Goal: Communication & Community: Participate in discussion

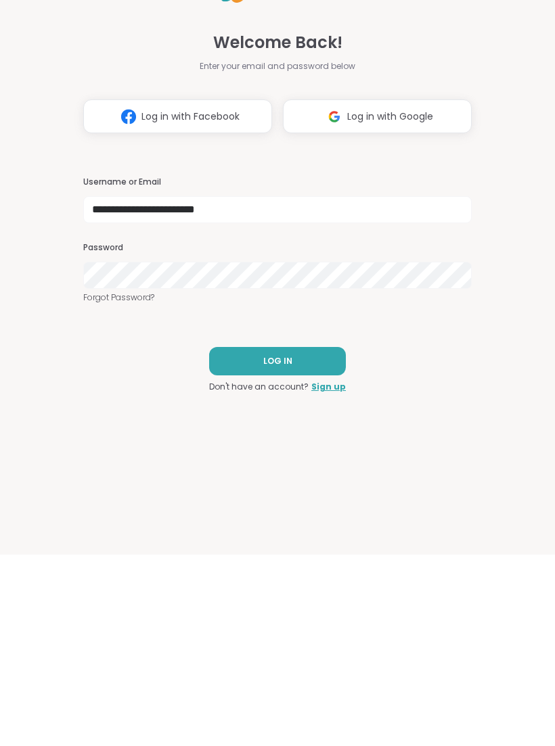
click at [271, 547] on span "LOG IN" at bounding box center [277, 553] width 29 height 12
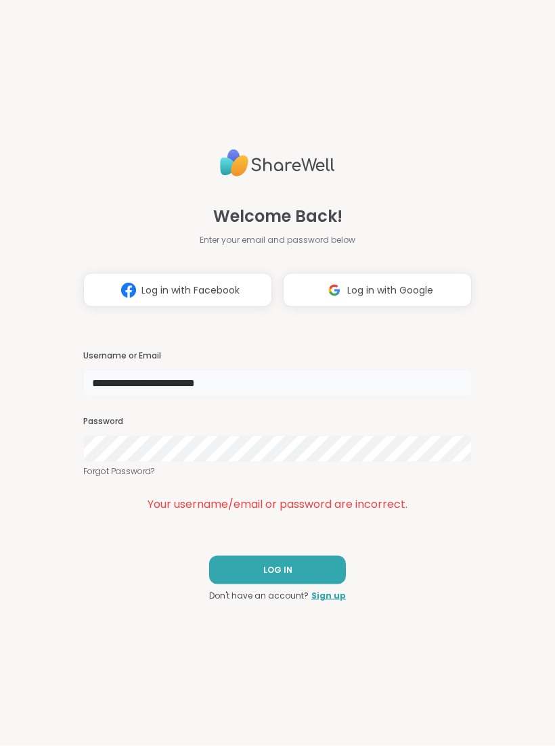
click at [131, 390] on input "**********" at bounding box center [277, 383] width 388 height 27
type input "**********"
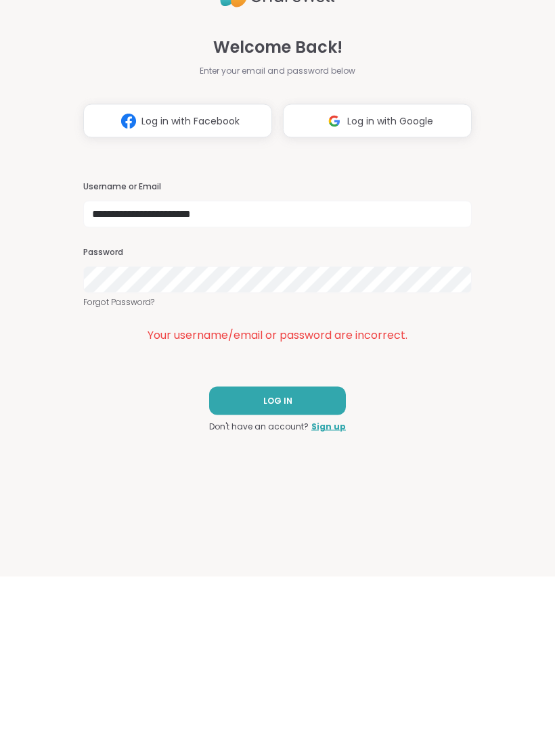
click at [251, 556] on button "LOG IN" at bounding box center [277, 570] width 137 height 28
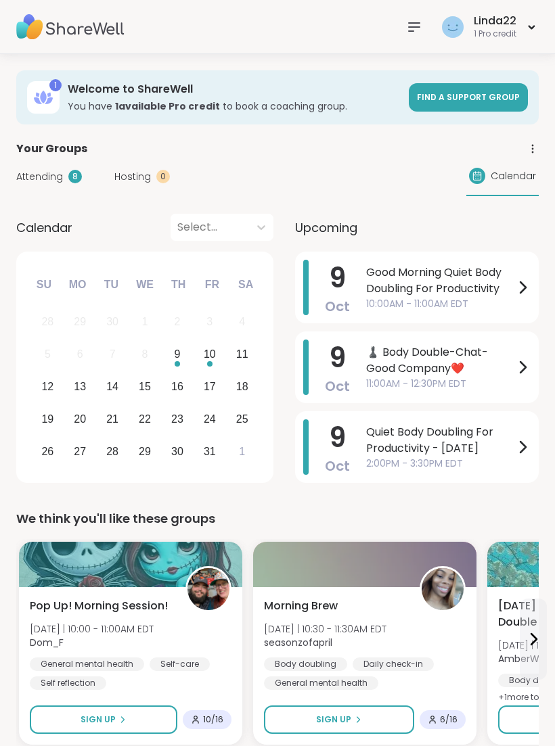
click at [317, 230] on span "Upcoming" at bounding box center [326, 227] width 62 height 18
click at [348, 219] on span "Upcoming" at bounding box center [326, 227] width 62 height 18
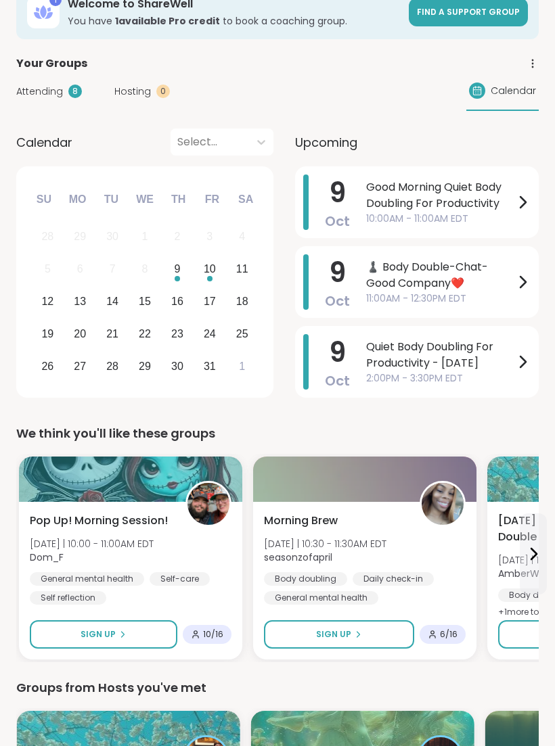
scroll to position [95, 0]
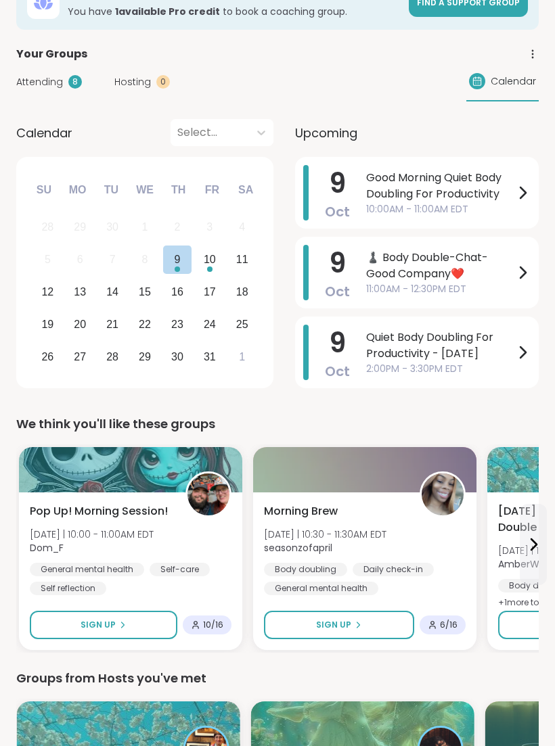
click at [213, 262] on div "10" at bounding box center [210, 259] width 12 height 18
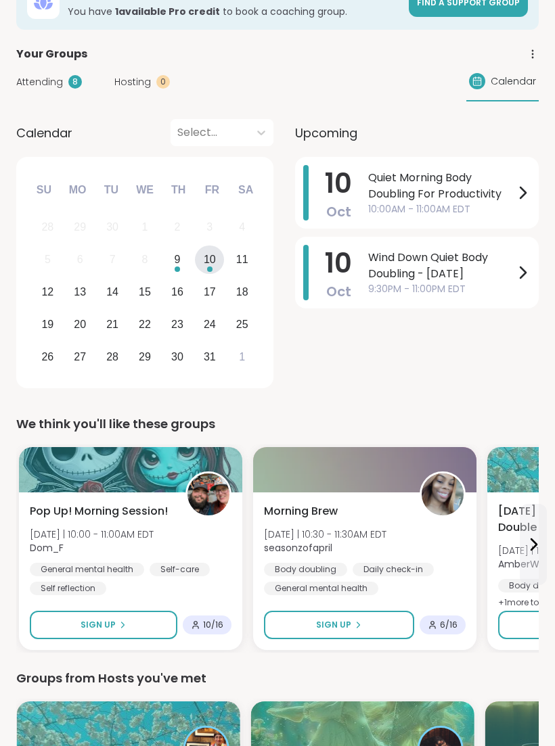
click at [177, 264] on div "9" at bounding box center [177, 259] width 6 height 18
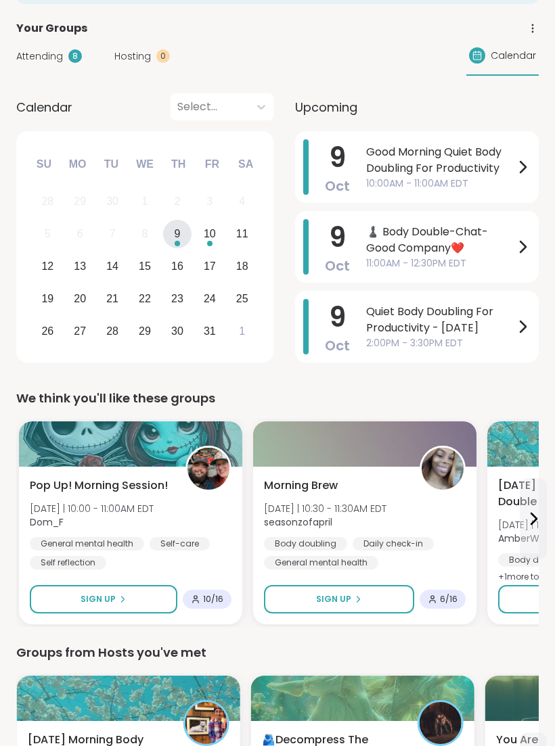
scroll to position [0, 0]
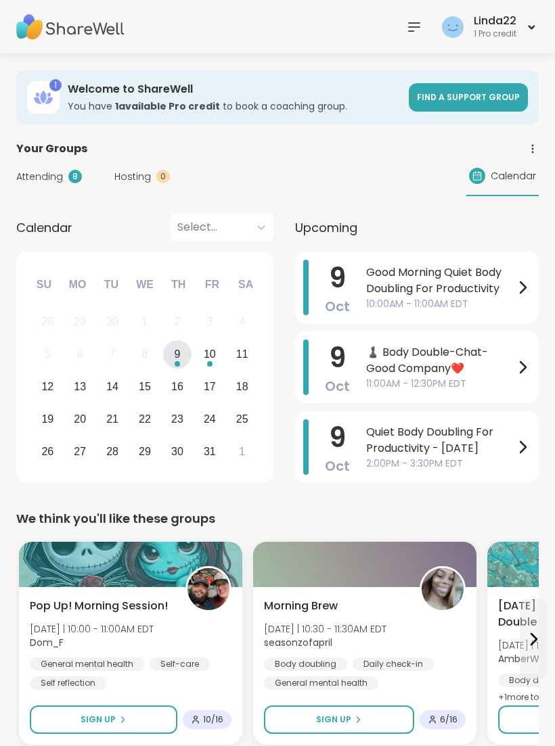
click at [52, 32] on img at bounding box center [70, 26] width 108 height 47
click at [51, 25] on img at bounding box center [70, 26] width 108 height 47
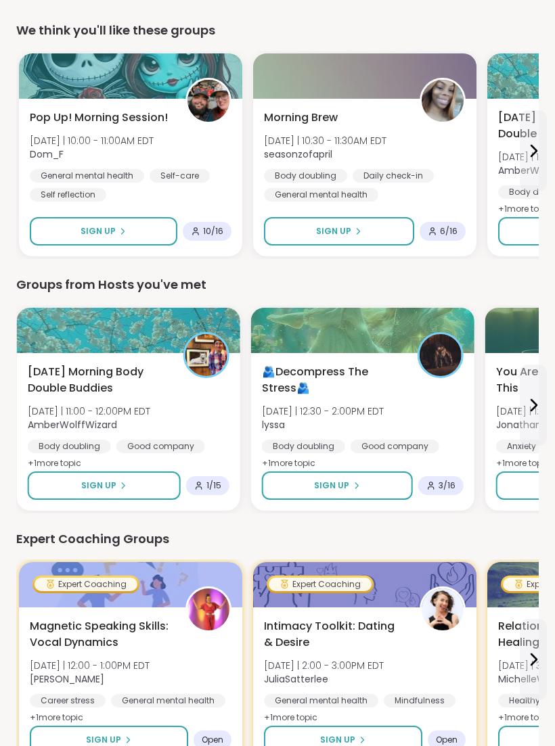
scroll to position [488, 0]
click at [319, 324] on div at bounding box center [362, 330] width 223 height 45
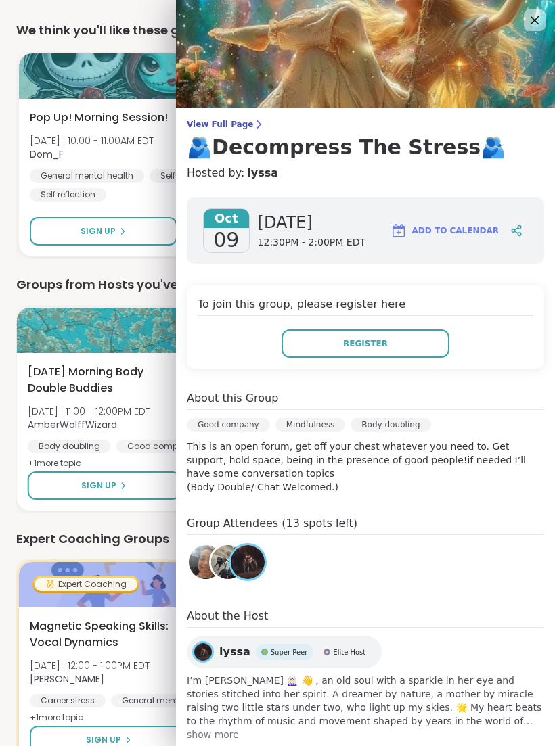
click at [224, 562] on img at bounding box center [228, 562] width 34 height 34
click at [537, 24] on icon at bounding box center [534, 20] width 16 height 16
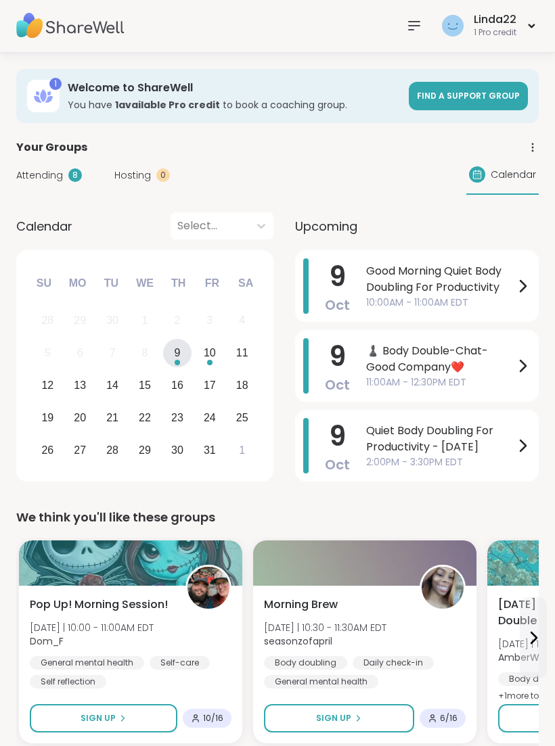
scroll to position [0, 0]
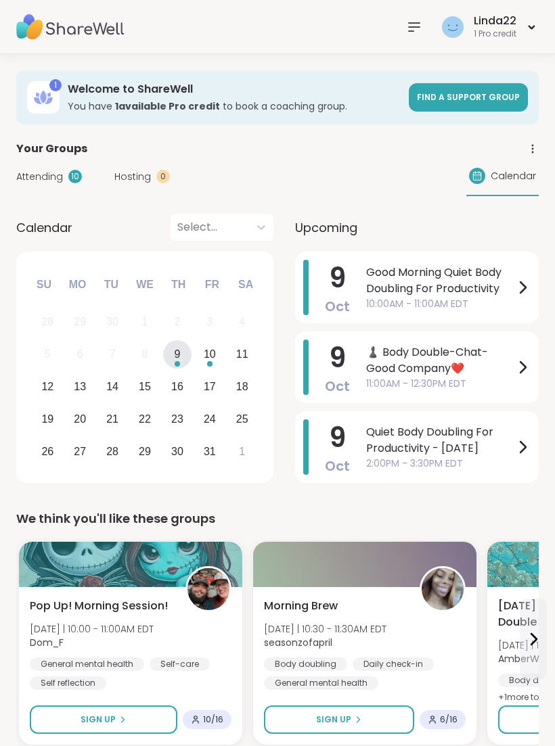
click at [340, 159] on div "Attending 10 Hosting 0 Calendar" at bounding box center [277, 176] width 522 height 39
click at [339, 146] on div "Your Groups" at bounding box center [277, 149] width 522 height 16
click at [316, 166] on div "Attending 10 Hosting 0 Calendar" at bounding box center [277, 176] width 522 height 39
click at [398, 296] on span "Good Morning Quiet Body Doubling For Productivity" at bounding box center [440, 280] width 148 height 32
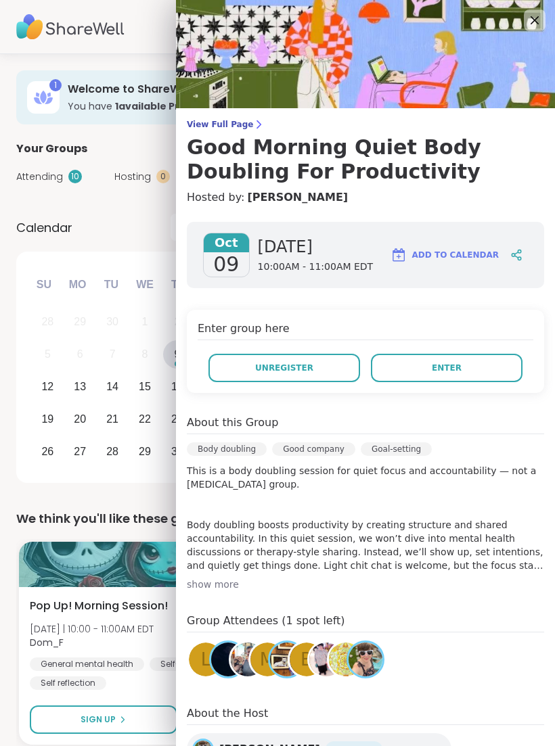
click at [531, 16] on icon at bounding box center [534, 20] width 16 height 16
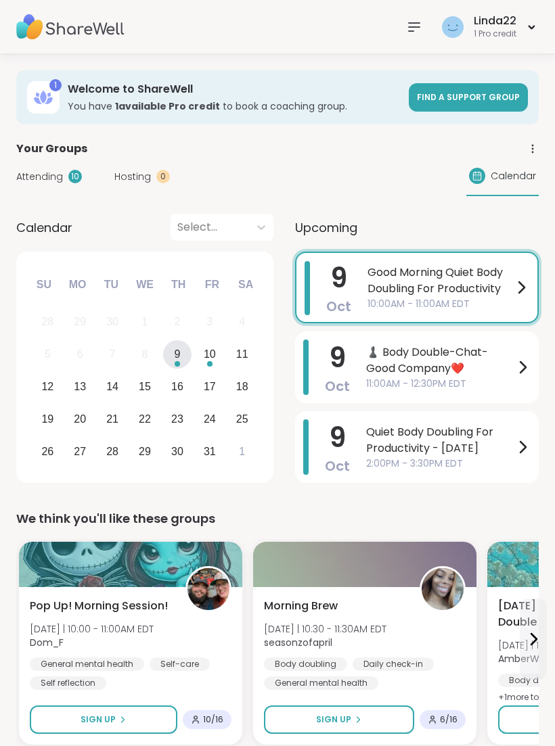
click at [373, 168] on div "Attending 10 Hosting 0 Calendar" at bounding box center [277, 176] width 522 height 39
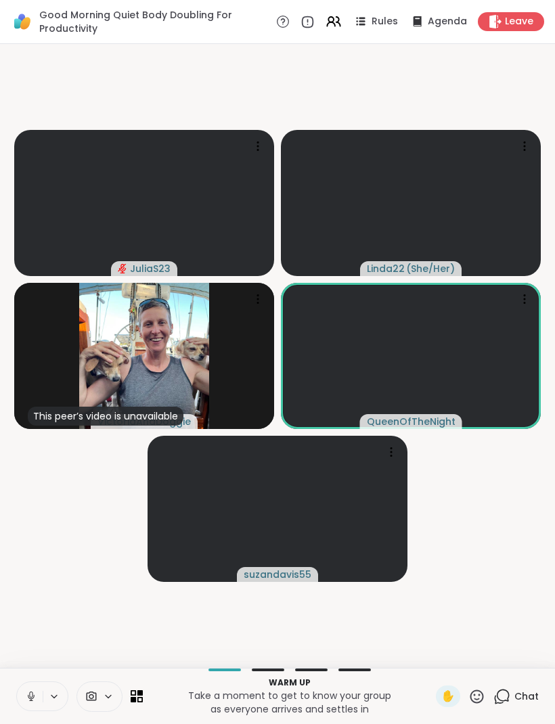
click at [26, 687] on button at bounding box center [30, 696] width 26 height 28
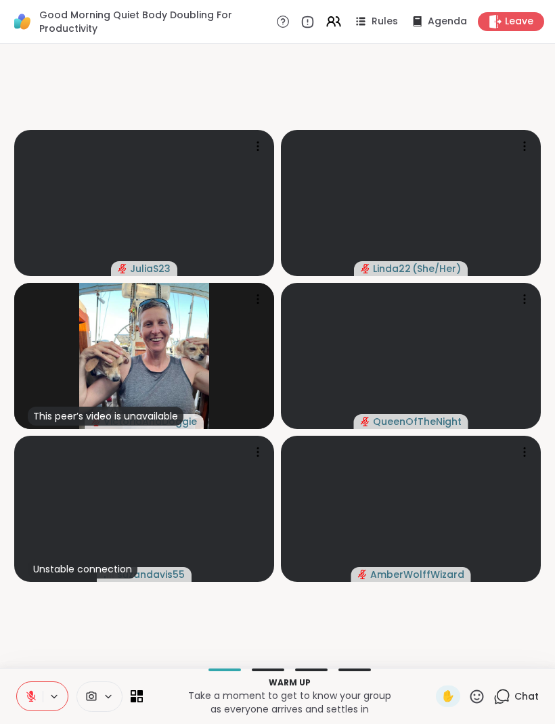
click at [30, 697] on icon at bounding box center [30, 696] width 9 height 9
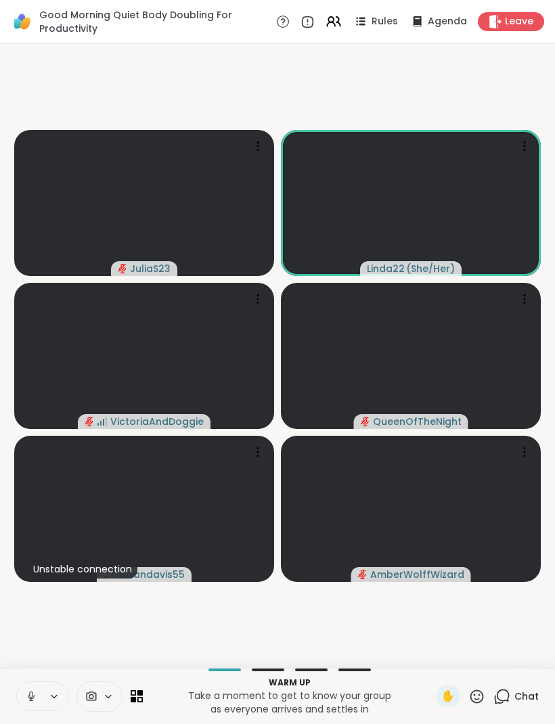
click at [32, 692] on icon at bounding box center [30, 694] width 3 height 6
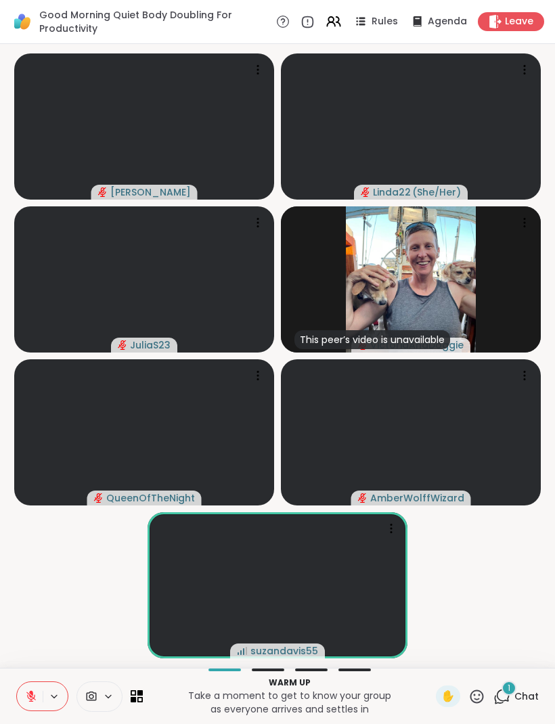
click at [515, 698] on span "Chat" at bounding box center [526, 696] width 24 height 14
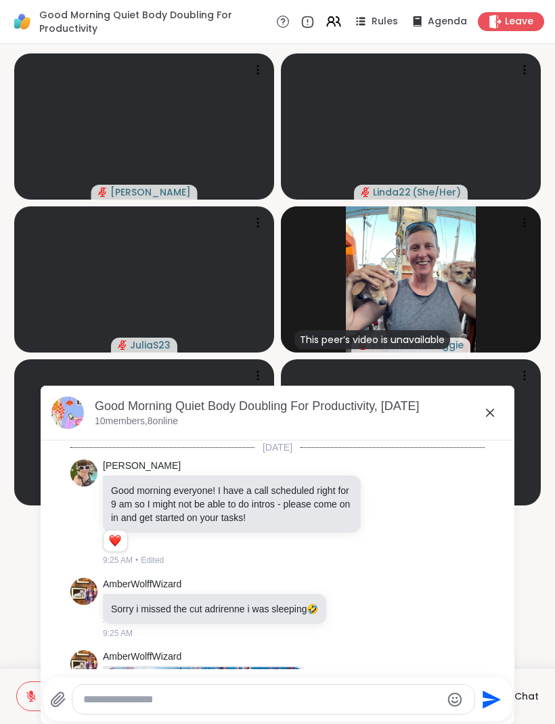
scroll to position [409, 0]
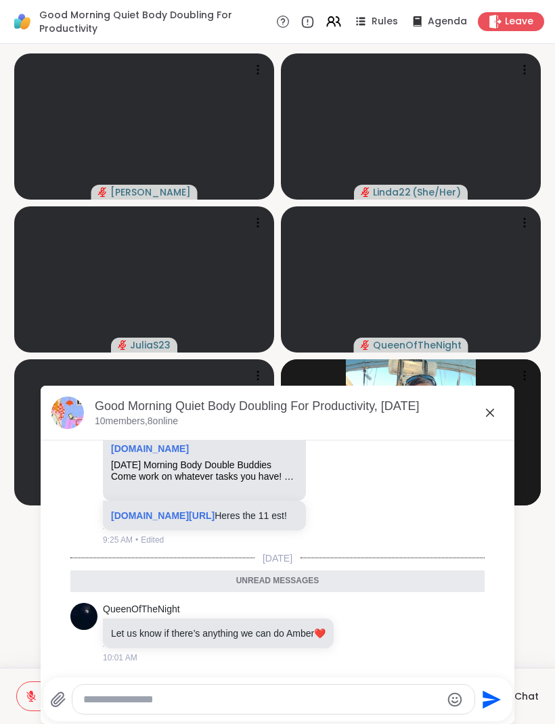
click at [191, 702] on textarea "Type your message" at bounding box center [262, 700] width 358 height 14
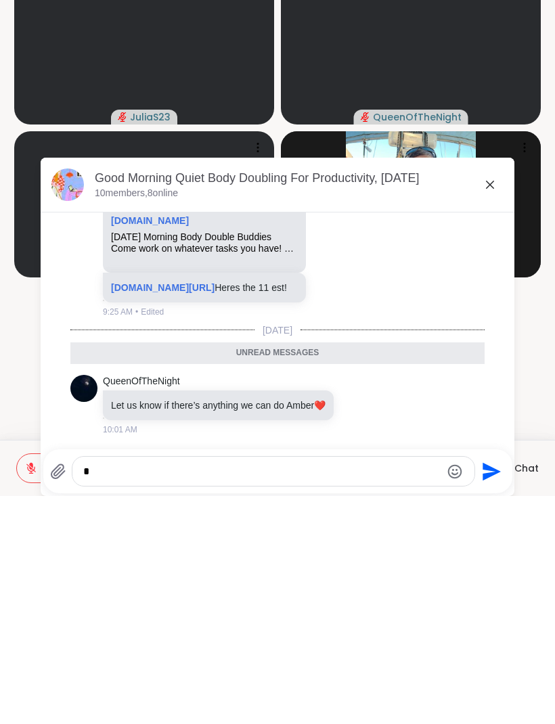
scroll to position [0, 0]
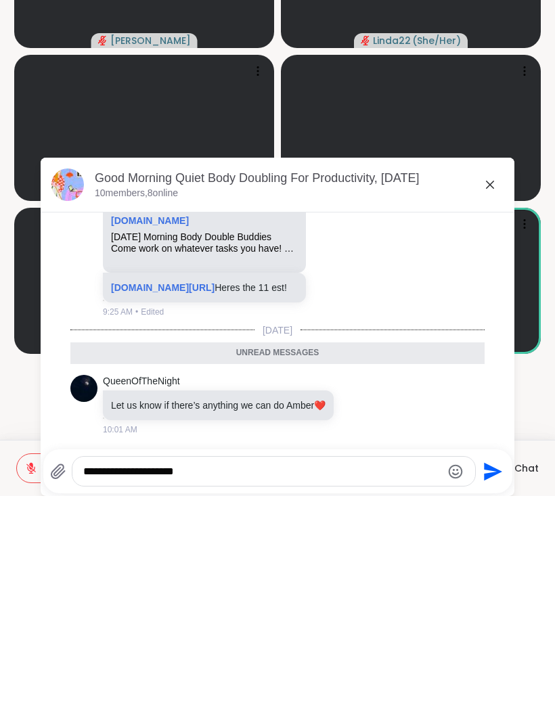
type textarea "**********"
click at [492, 689] on icon "Send" at bounding box center [491, 700] width 22 height 22
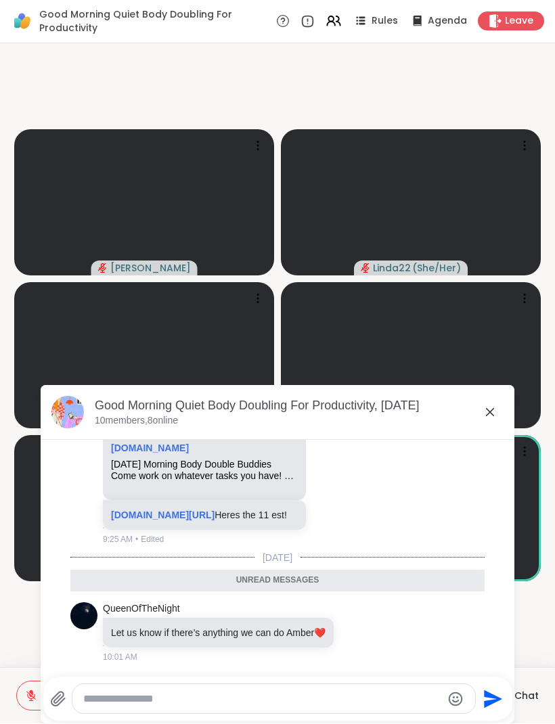
scroll to position [449, 0]
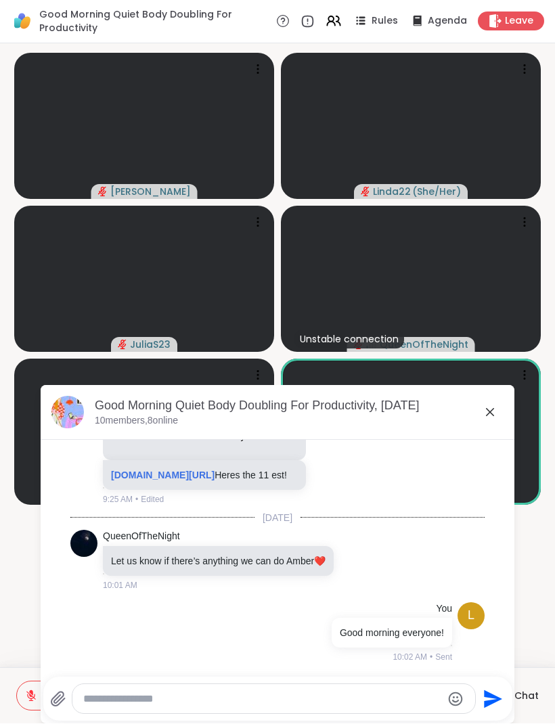
click at [497, 410] on icon at bounding box center [490, 412] width 16 height 16
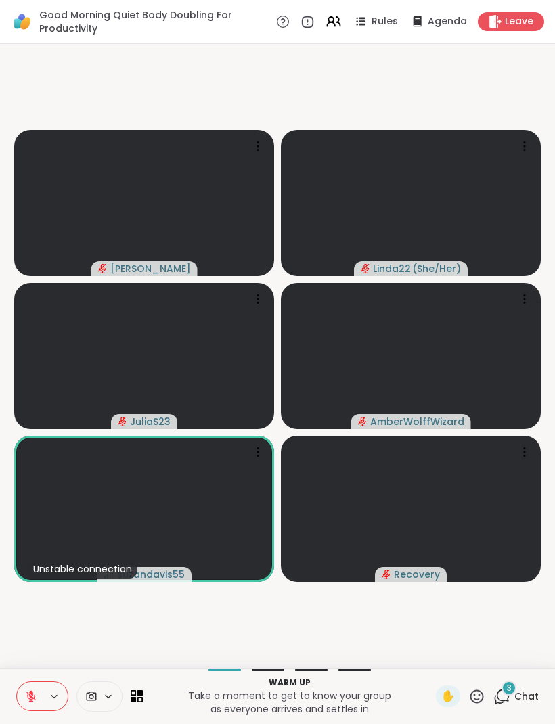
click at [426, 650] on video-player-container "Adrienne_QueenOfTheDawn Linda22 ( She/Her ) JuliaS23 AmberWolffWizard Unstable …" at bounding box center [277, 355] width 538 height 613
click at [499, 703] on icon at bounding box center [498, 699] width 9 height 9
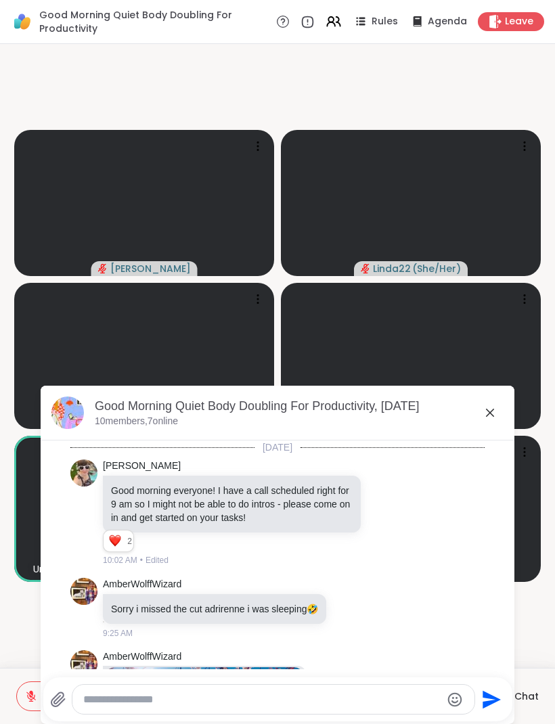
scroll to position [761, 0]
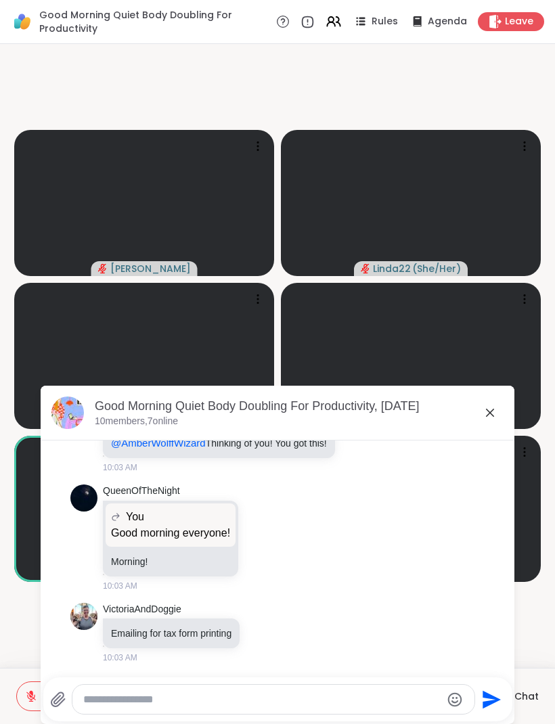
click at [268, 536] on icon at bounding box center [262, 537] width 12 height 14
click at [265, 521] on div "Select Reaction: Heart" at bounding box center [262, 515] width 12 height 12
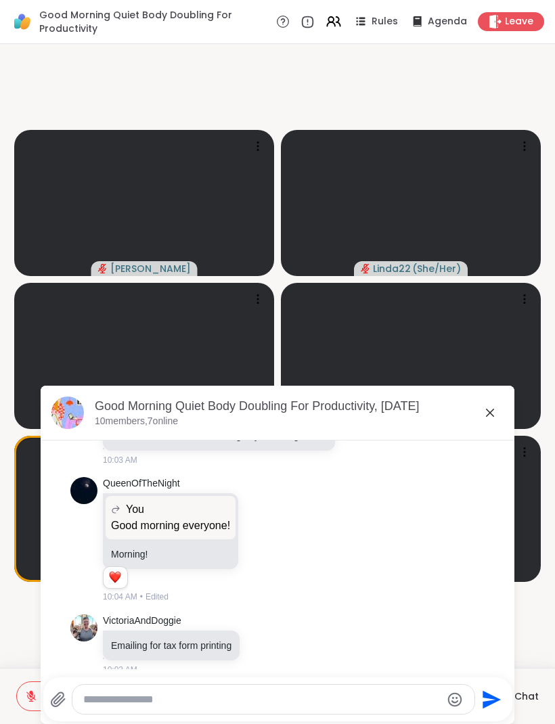
scroll to position [780, 0]
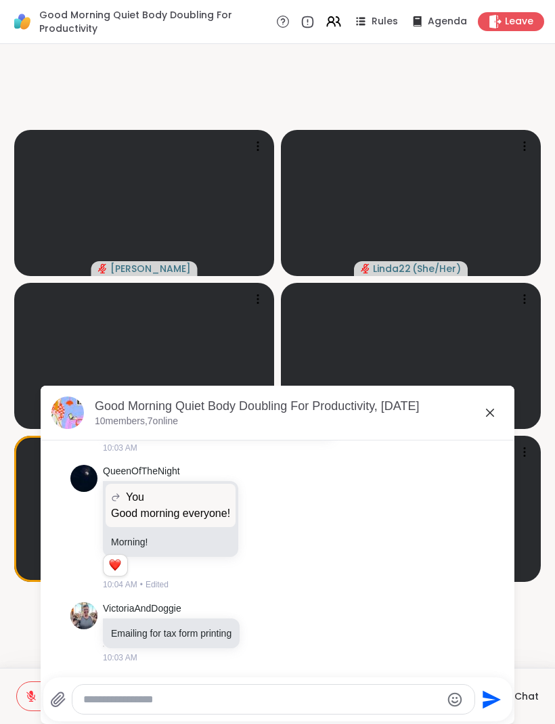
click at [269, 632] on icon at bounding box center [263, 632] width 10 height 10
click at [269, 611] on div "Select Reaction: Heart" at bounding box center [263, 610] width 12 height 12
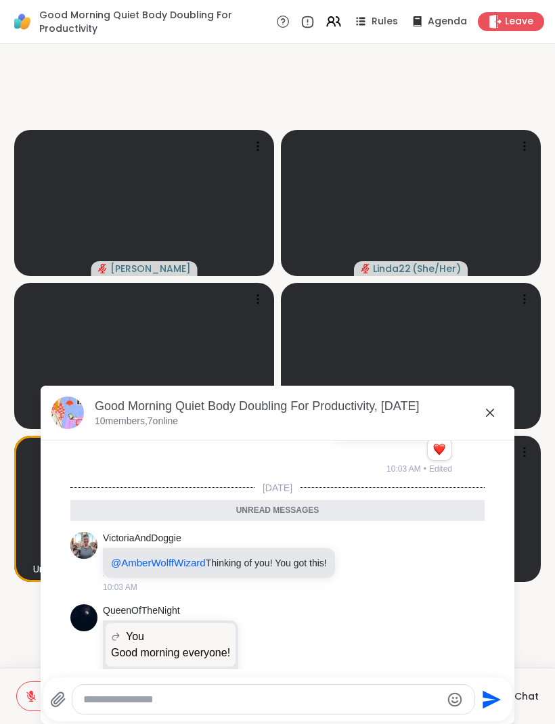
scroll to position [634, 0]
click at [365, 568] on icon at bounding box center [358, 562] width 12 height 14
click at [365, 546] on div "Select Reaction: Heart" at bounding box center [358, 540] width 12 height 12
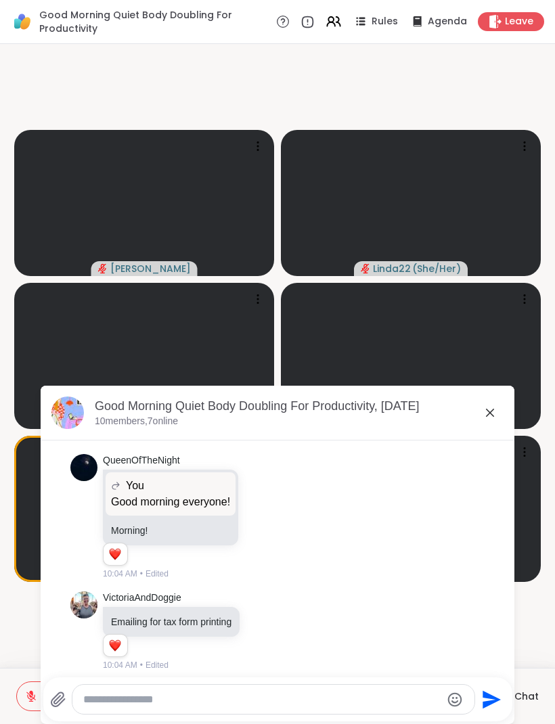
scroll to position [818, 0]
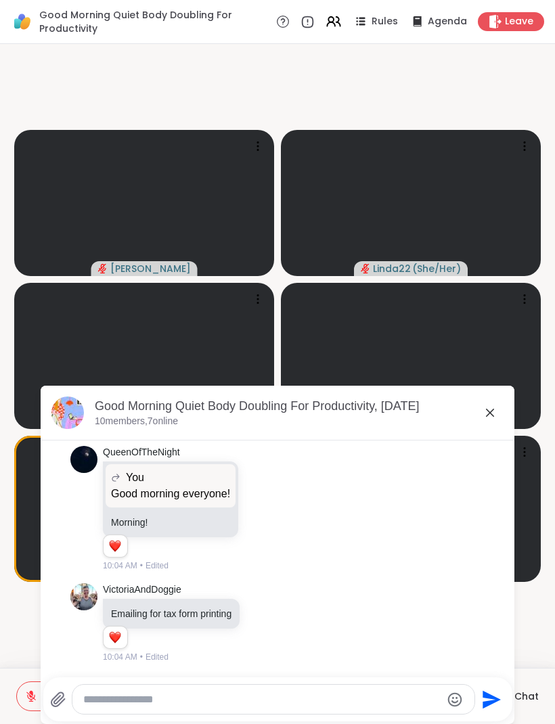
click at [514, 417] on video at bounding box center [411, 356] width 260 height 146
click at [483, 416] on icon at bounding box center [490, 412] width 16 height 16
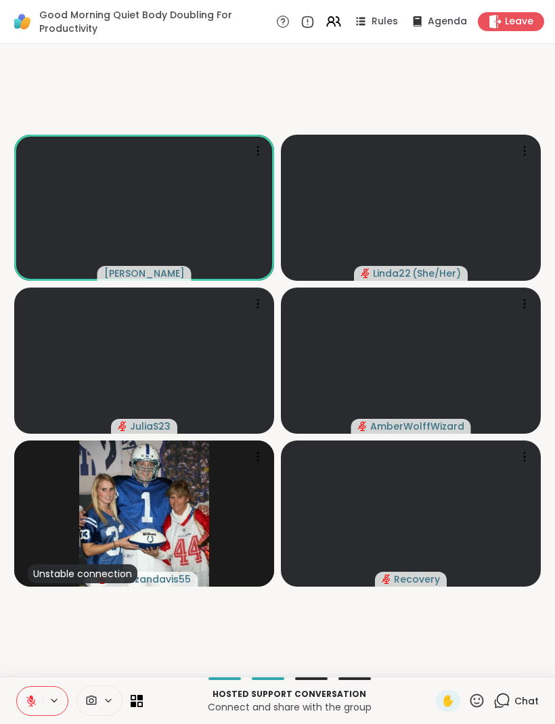
click at [0, 637] on div "Adrienne_QueenOfTheDawn Linda22 ( She/Her ) JuliaS23 AmberWolffWizard Unstable …" at bounding box center [277, 360] width 555 height 632
click at [28, 691] on button at bounding box center [30, 701] width 26 height 28
click at [21, 691] on button at bounding box center [29, 701] width 28 height 28
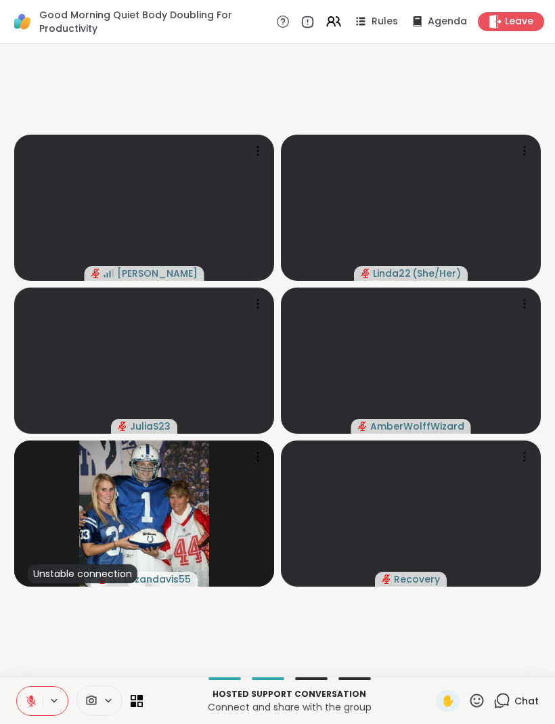
click at [470, 699] on icon at bounding box center [476, 700] width 17 height 17
click at [425, 666] on div "❤️" at bounding box center [437, 665] width 24 height 22
click at [503, 709] on div "1 Chat" at bounding box center [515, 701] width 45 height 22
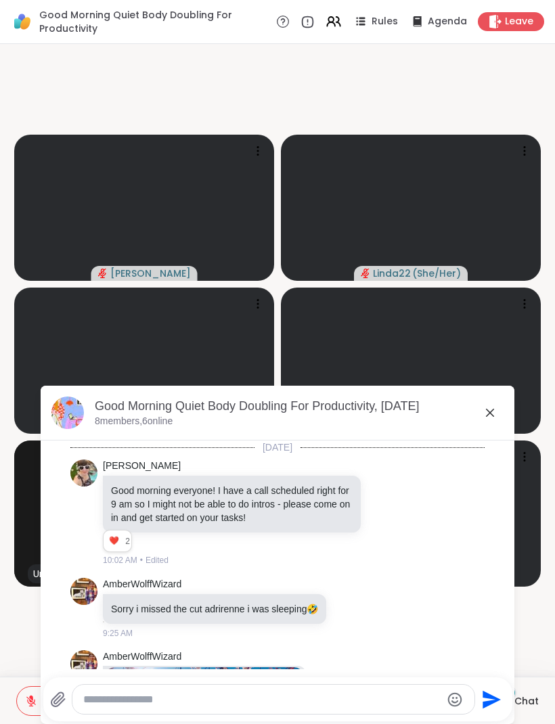
scroll to position [930, 0]
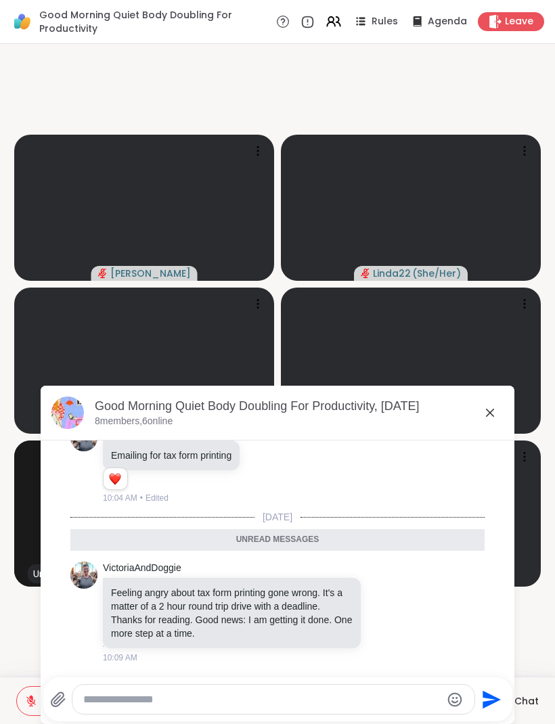
click at [373, 611] on div at bounding box center [369, 611] width 12 height 16
click at [407, 582] on div "VictoriaAndDoggie Feeling angry about tax form printing gone wrong. It's a matt…" at bounding box center [277, 612] width 414 height 113
click at [385, 606] on icon at bounding box center [384, 612] width 12 height 14
click at [378, 590] on div "Select Reaction: Heart" at bounding box center [384, 590] width 12 height 12
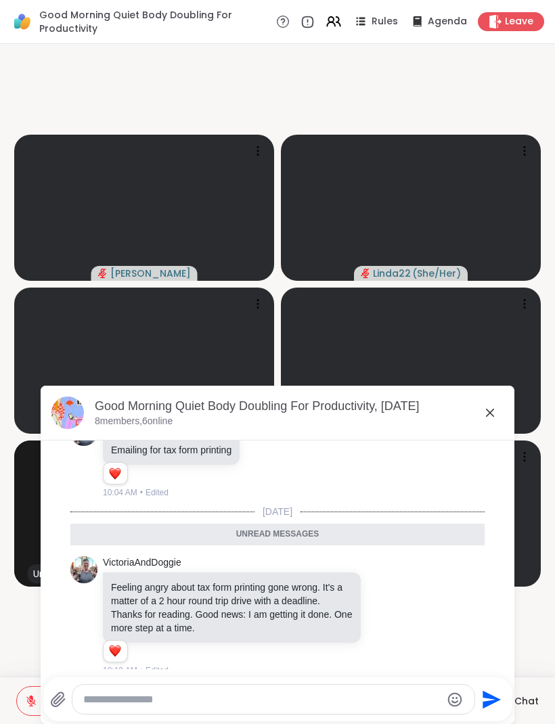
scroll to position [949, 0]
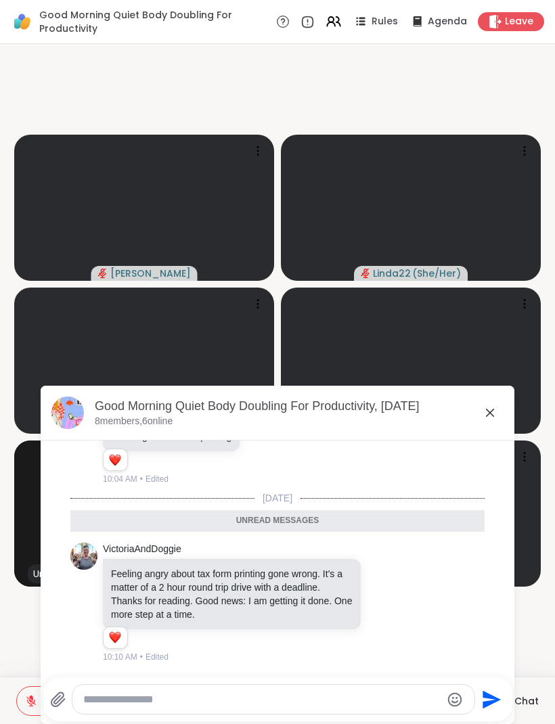
click at [485, 406] on icon at bounding box center [490, 412] width 16 height 16
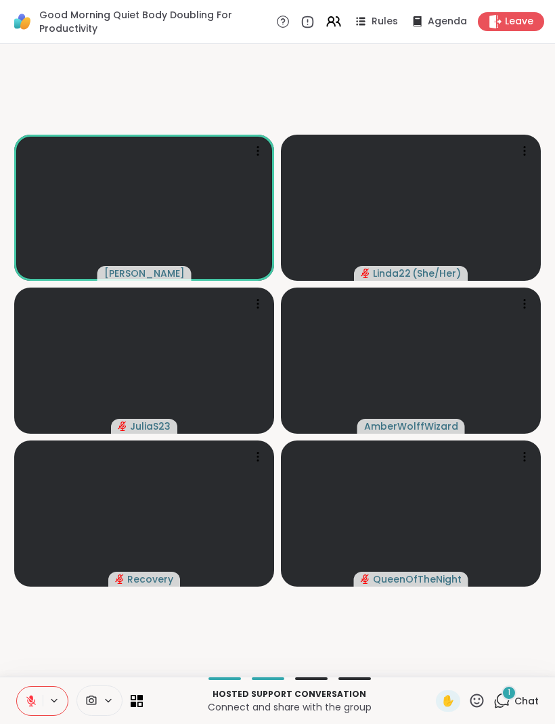
click at [34, 695] on icon at bounding box center [31, 701] width 12 height 12
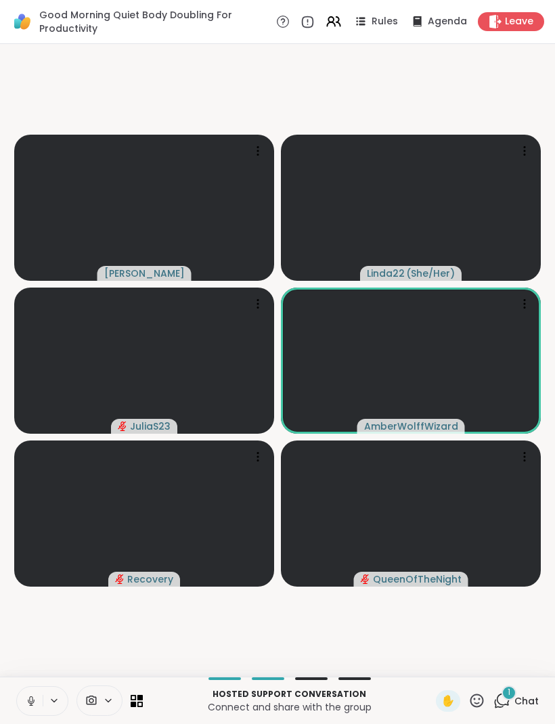
click at [27, 697] on icon at bounding box center [31, 701] width 12 height 12
click at [27, 695] on icon at bounding box center [31, 701] width 12 height 12
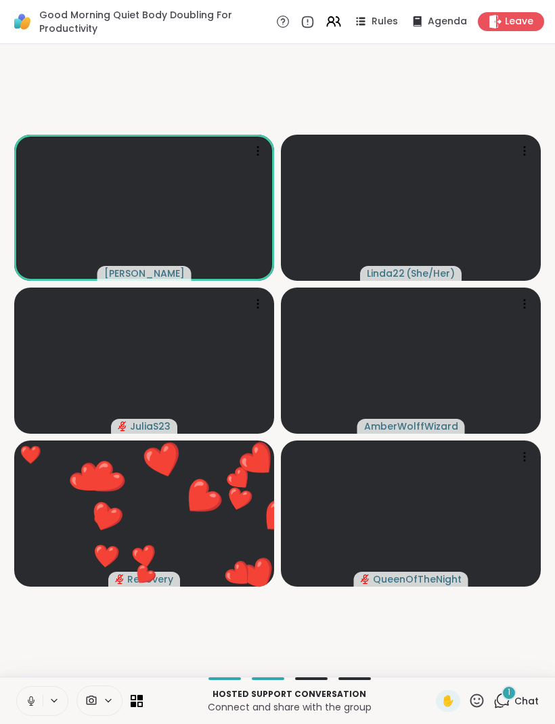
click at [27, 689] on button at bounding box center [30, 701] width 26 height 28
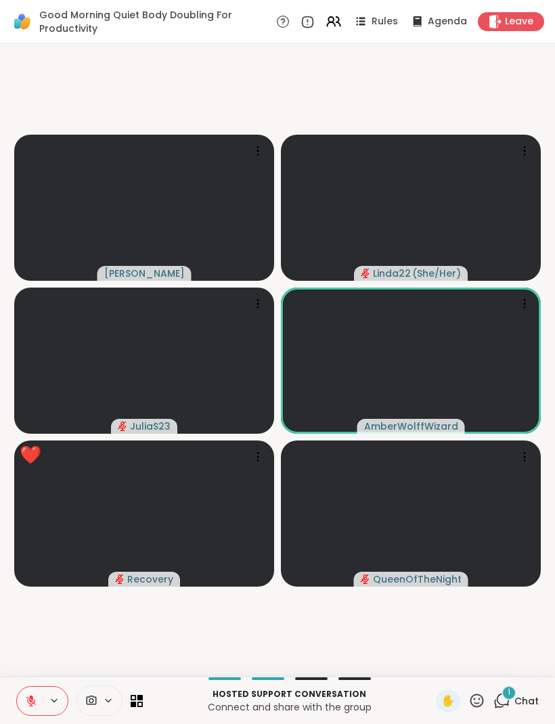
click at [459, 701] on div "✋" at bounding box center [448, 701] width 24 height 22
click at [471, 700] on icon at bounding box center [477, 700] width 14 height 14
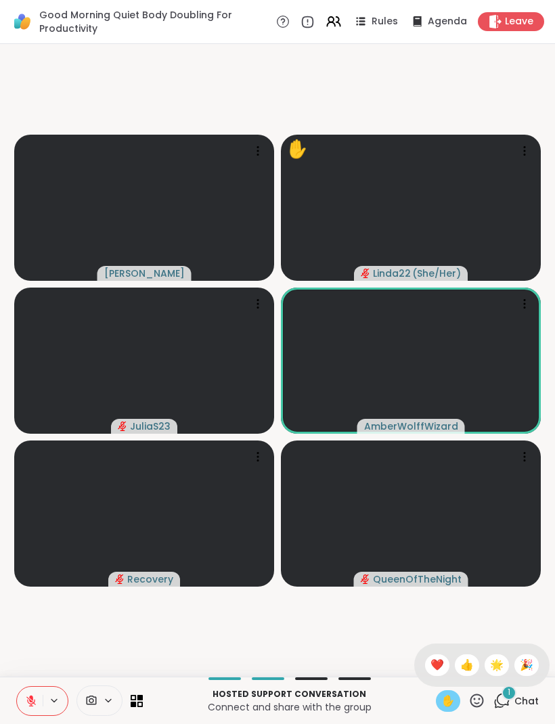
click at [447, 702] on span "✋" at bounding box center [448, 701] width 14 height 16
click at [469, 695] on icon at bounding box center [476, 700] width 17 height 17
click at [430, 669] on span "❤️" at bounding box center [437, 665] width 14 height 16
click at [34, 703] on icon at bounding box center [30, 700] width 9 height 9
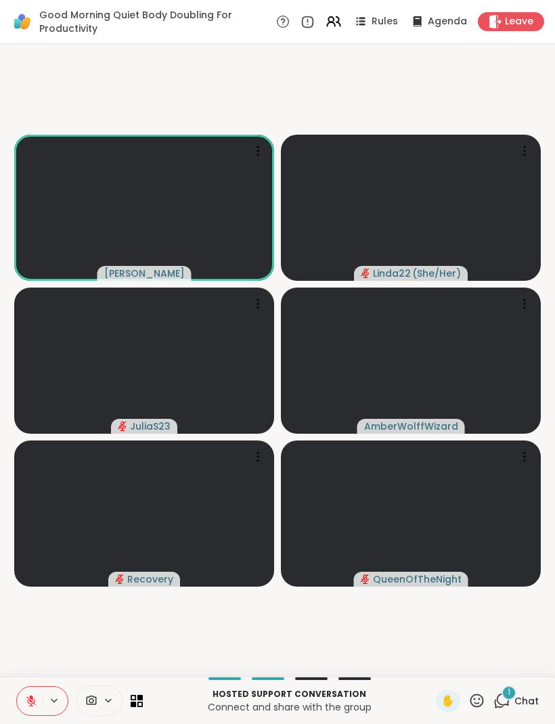
click at [26, 687] on button at bounding box center [30, 701] width 26 height 28
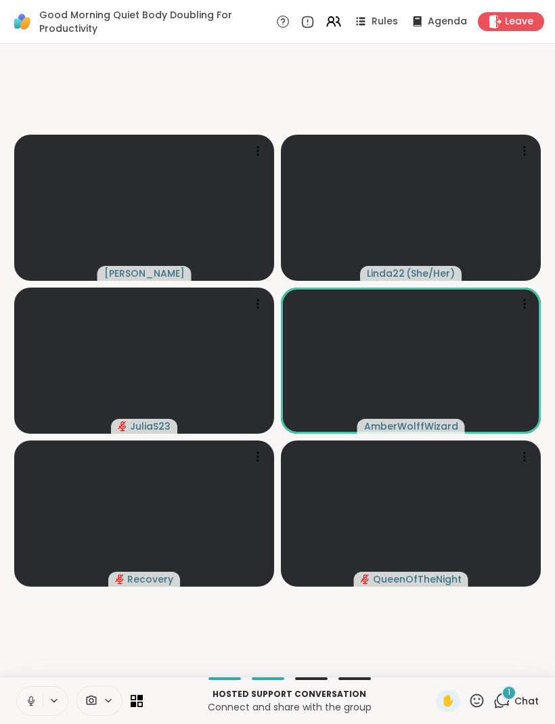
click at [32, 691] on button at bounding box center [30, 701] width 26 height 28
click at [30, 695] on icon at bounding box center [31, 697] width 4 height 5
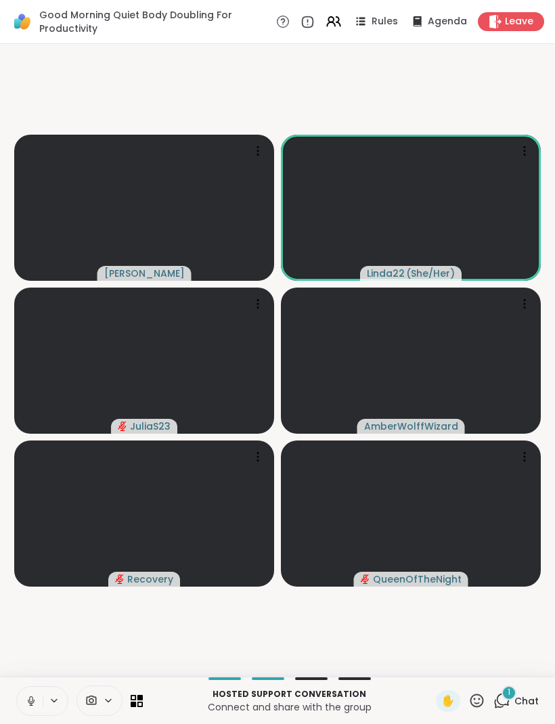
click at [30, 695] on icon at bounding box center [31, 701] width 12 height 12
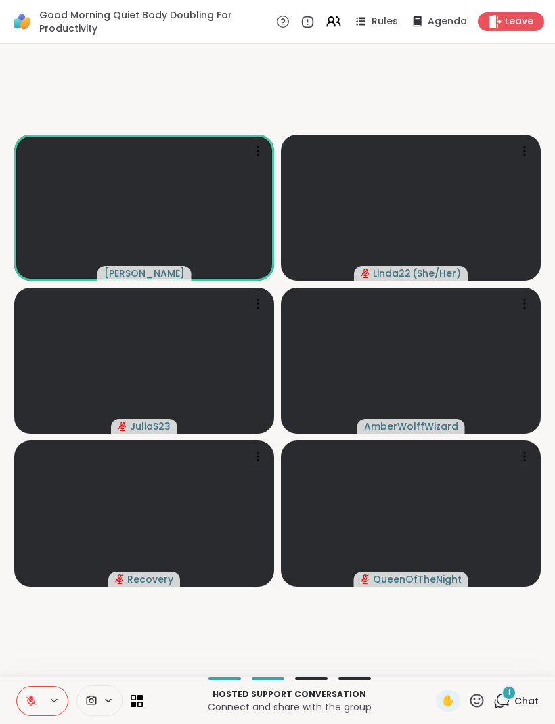
click at [471, 713] on div "Hosted support conversation Connect and share with the group ✋ 1 Chat" at bounding box center [277, 699] width 555 height 47
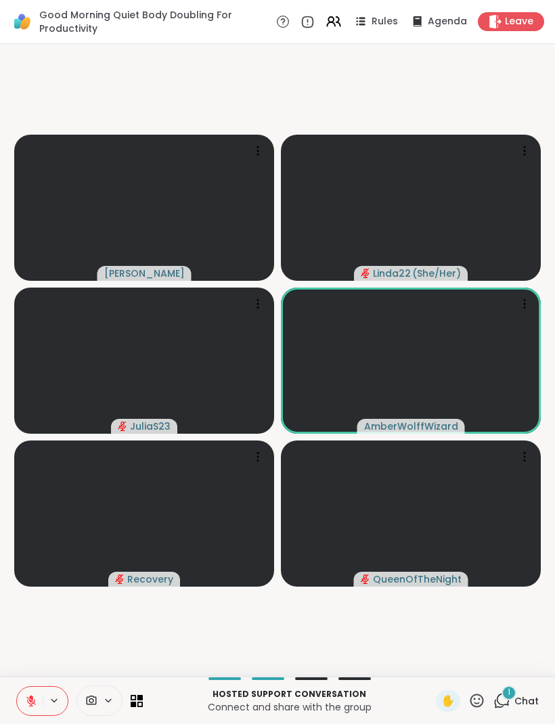
click at [475, 696] on icon at bounding box center [476, 700] width 17 height 17
click at [419, 664] on div "✋ ❤️ 👍 🌟 🎉" at bounding box center [481, 664] width 135 height 43
click at [474, 702] on icon at bounding box center [476, 700] width 17 height 17
click at [425, 666] on div "❤️" at bounding box center [437, 665] width 24 height 22
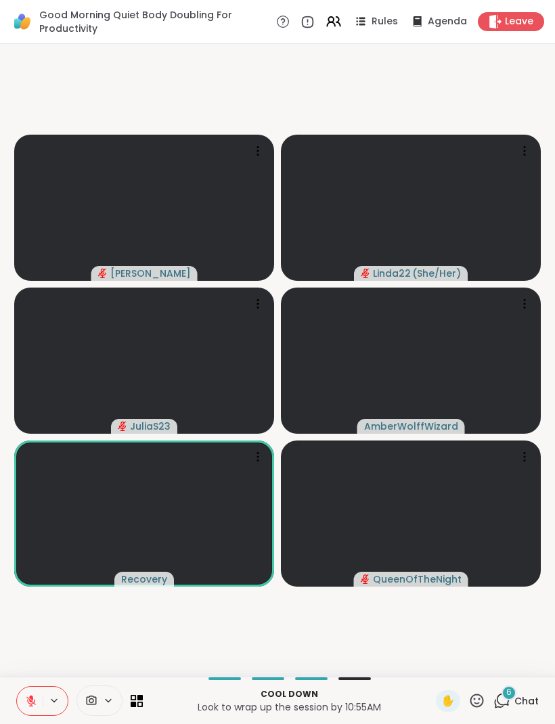
click at [477, 701] on icon at bounding box center [476, 700] width 17 height 17
click at [427, 664] on div "❤️" at bounding box center [437, 665] width 24 height 22
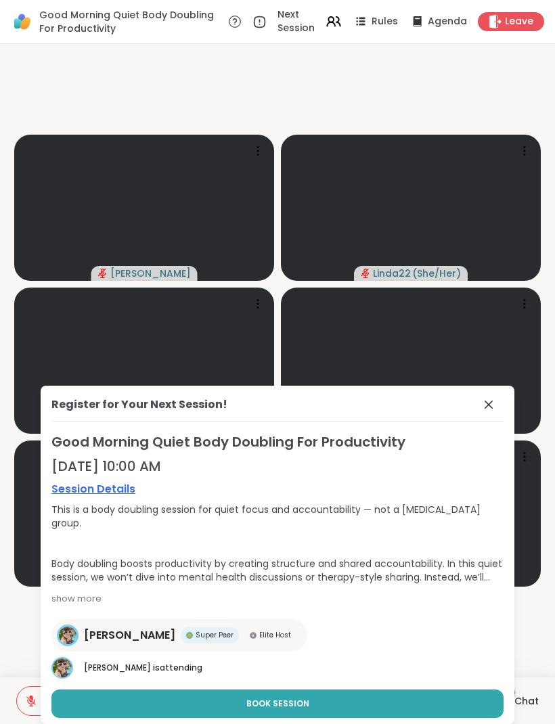
click at [482, 410] on icon at bounding box center [488, 404] width 16 height 16
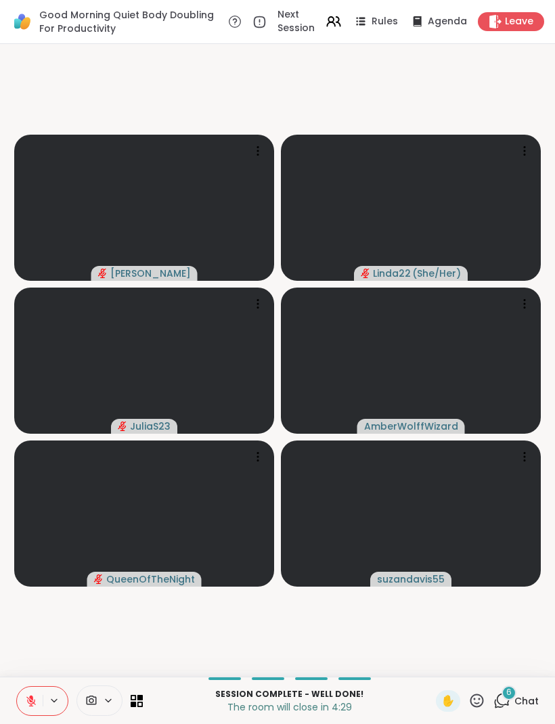
click at [473, 700] on icon at bounding box center [476, 700] width 17 height 17
click at [417, 673] on div "✋ ❤️ 👍 🌟 🎉" at bounding box center [481, 664] width 135 height 43
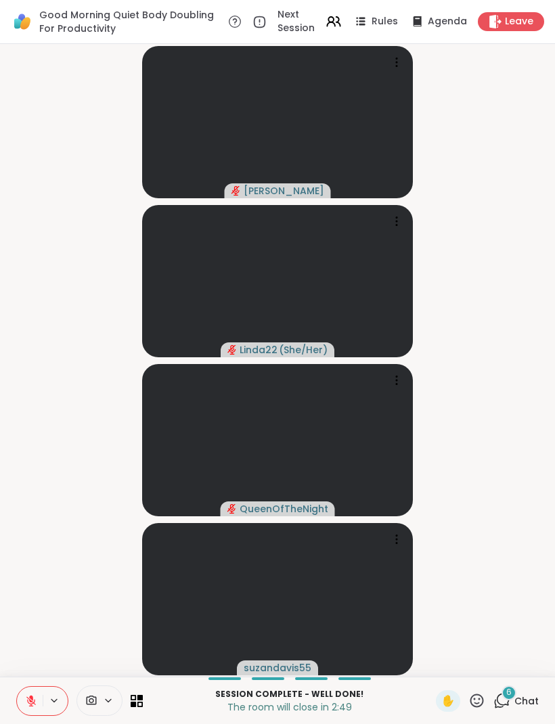
click at [517, 28] on span "Leave" at bounding box center [519, 22] width 28 height 14
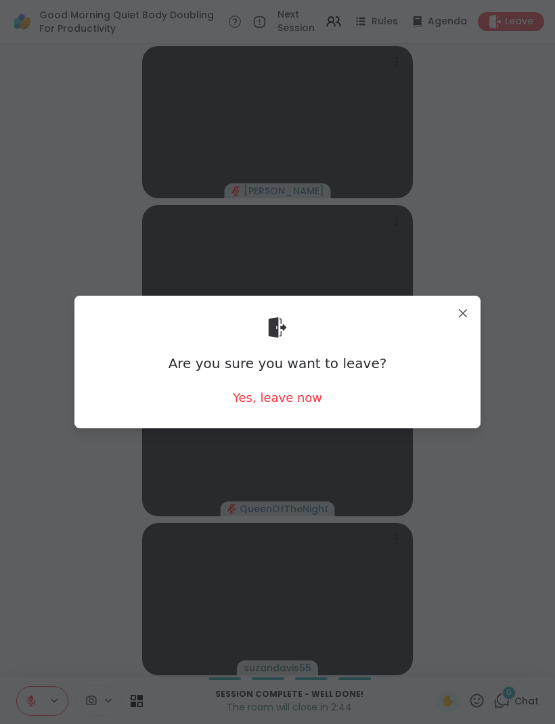
click at [228, 407] on div "Are you sure you want to leave? Yes, leave now" at bounding box center [277, 361] width 384 height 110
click at [255, 405] on div "Yes, leave now" at bounding box center [277, 397] width 89 height 17
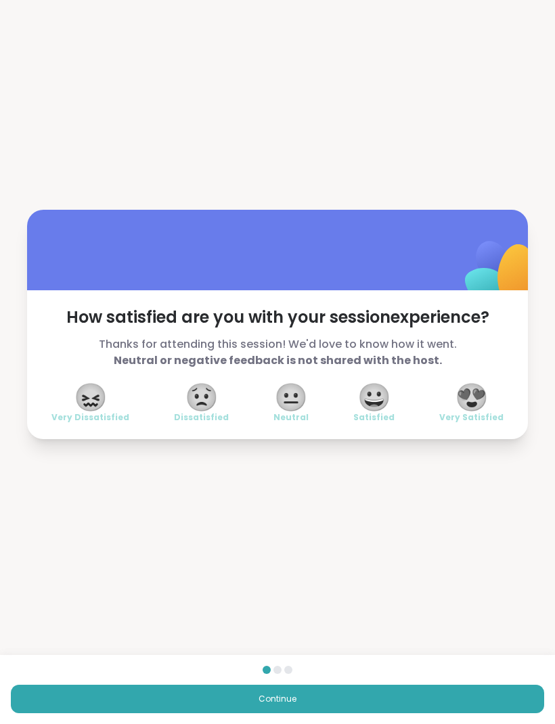
click at [469, 404] on span "😍" at bounding box center [472, 397] width 34 height 24
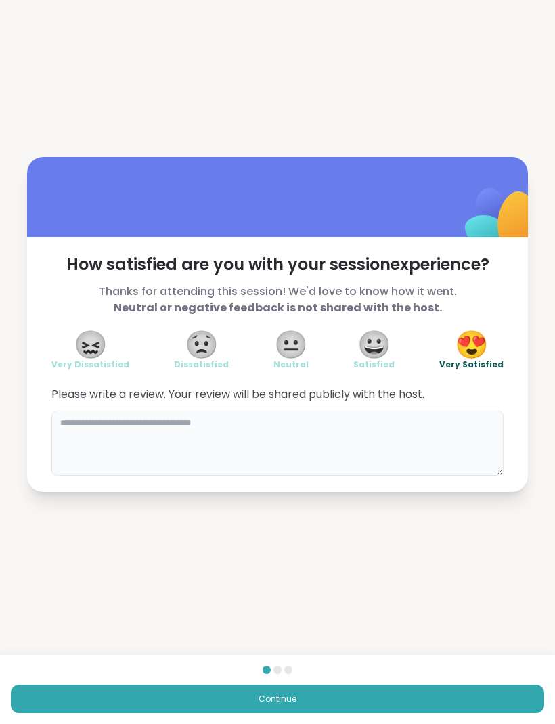
click at [157, 438] on textarea at bounding box center [277, 443] width 452 height 65
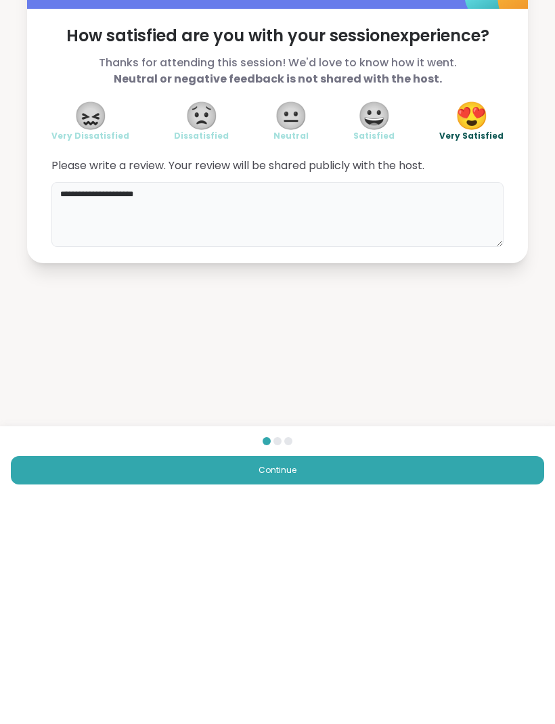
scroll to position [1, 0]
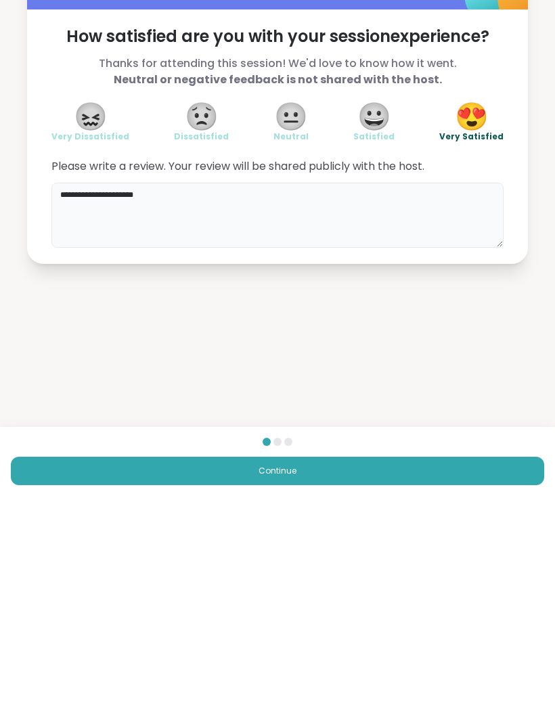
type textarea "**********"
click at [211, 684] on button "Continue" at bounding box center [277, 698] width 533 height 28
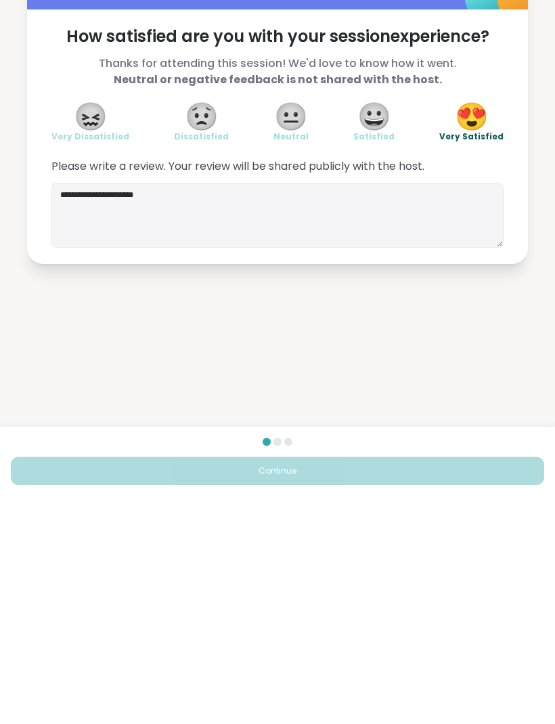
scroll to position [0, 0]
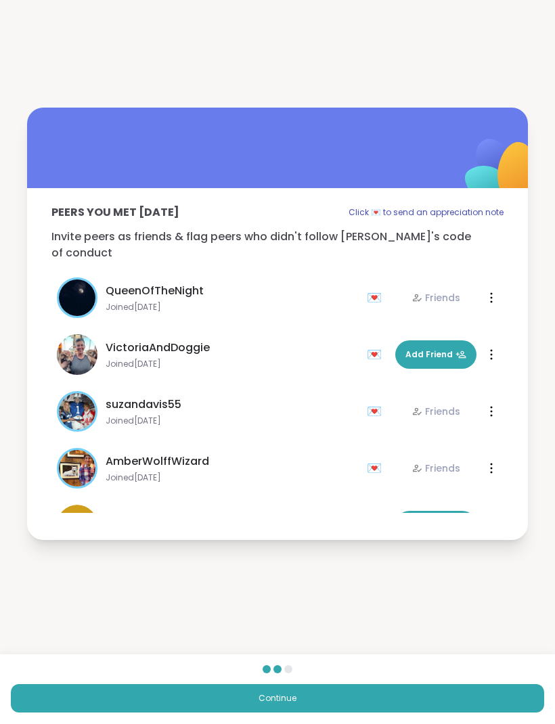
click at [255, 700] on button "Continue" at bounding box center [277, 698] width 533 height 28
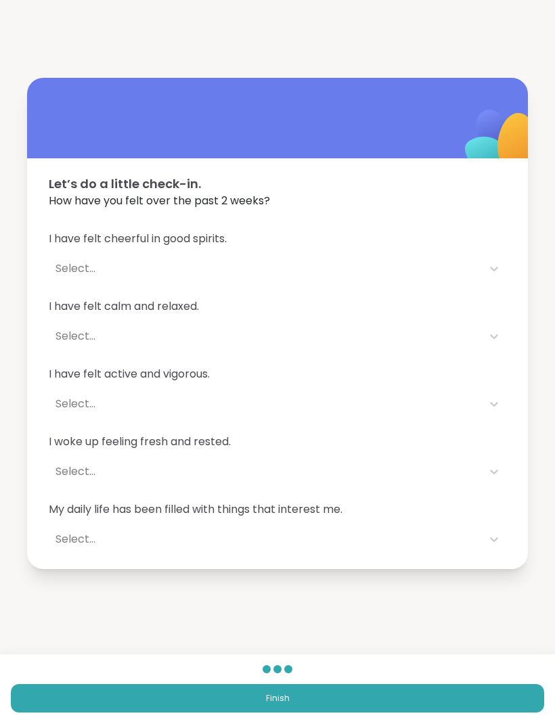
click at [256, 703] on button "Finish" at bounding box center [277, 698] width 533 height 28
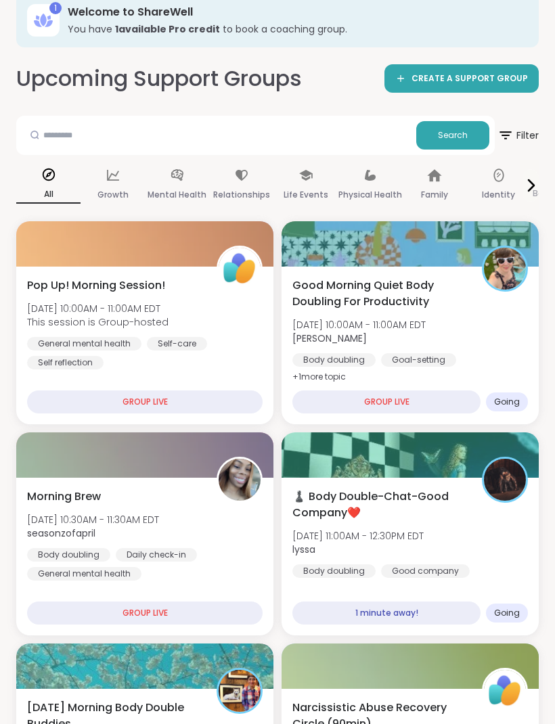
scroll to position [78, 0]
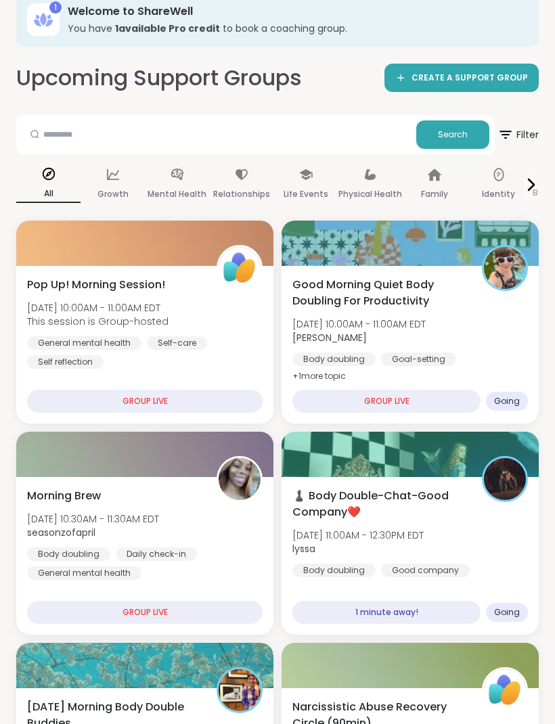
click at [385, 458] on div at bounding box center [409, 454] width 257 height 45
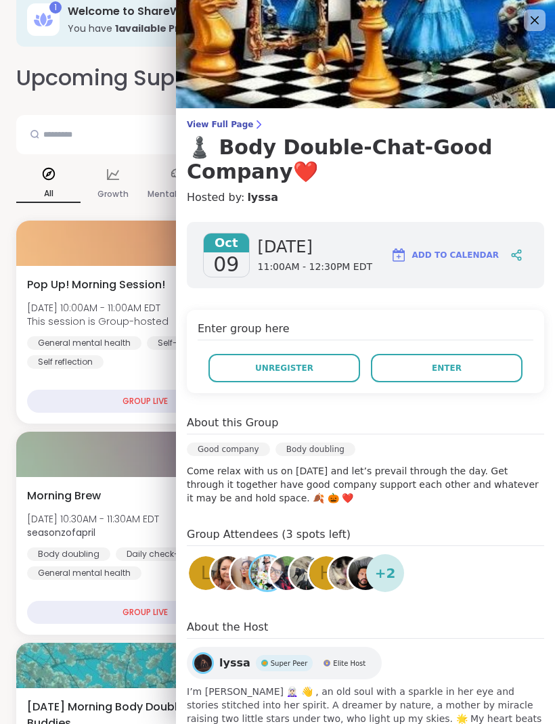
click at [429, 375] on button "Enter" at bounding box center [447, 368] width 152 height 28
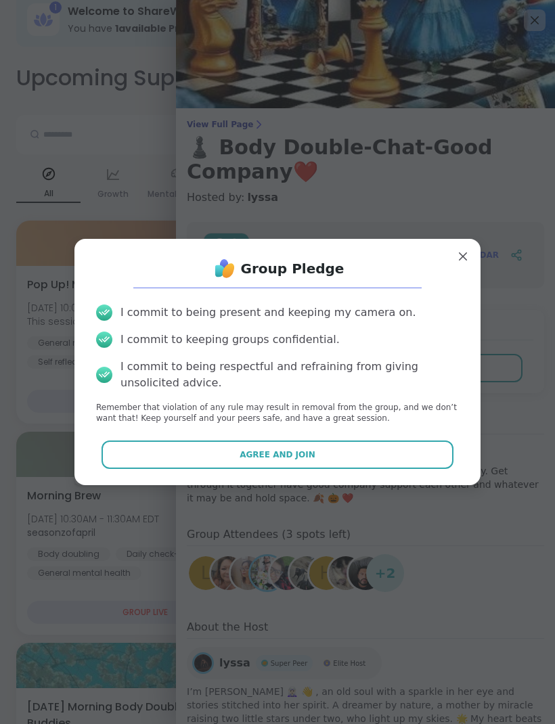
click at [298, 461] on span "Agree and Join" at bounding box center [277, 454] width 76 height 12
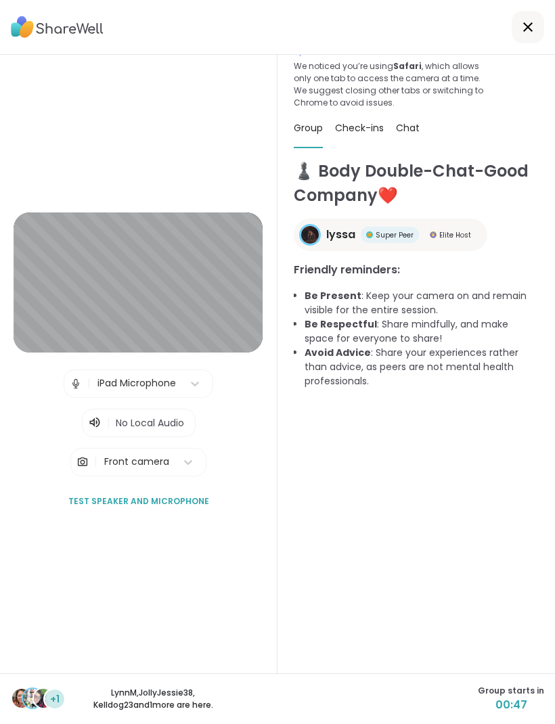
scroll to position [51, 0]
click at [0, 707] on div "+1 LynnM , JollyJessie38 , Kelldog23 and 1 more are here. Group starts in 00:39" at bounding box center [277, 698] width 555 height 51
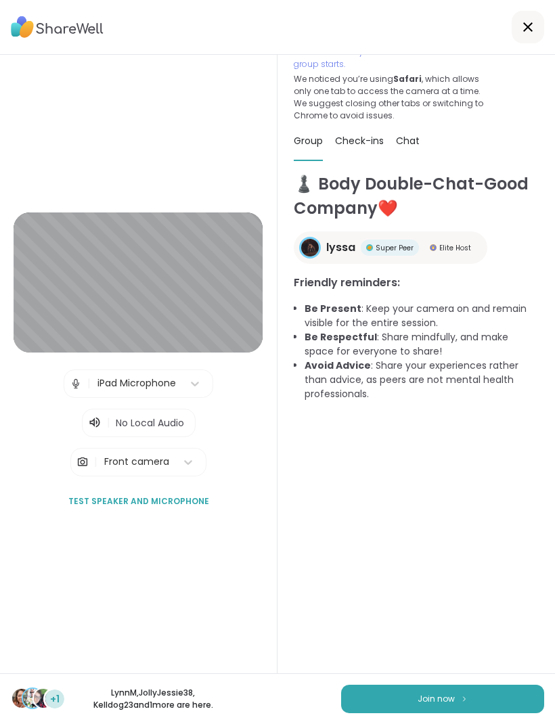
click at [434, 689] on button "Join now" at bounding box center [442, 698] width 203 height 28
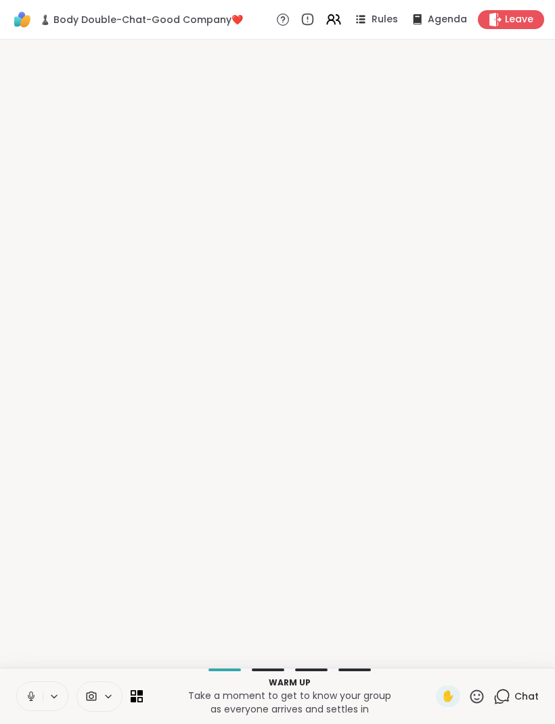
scroll to position [0, 0]
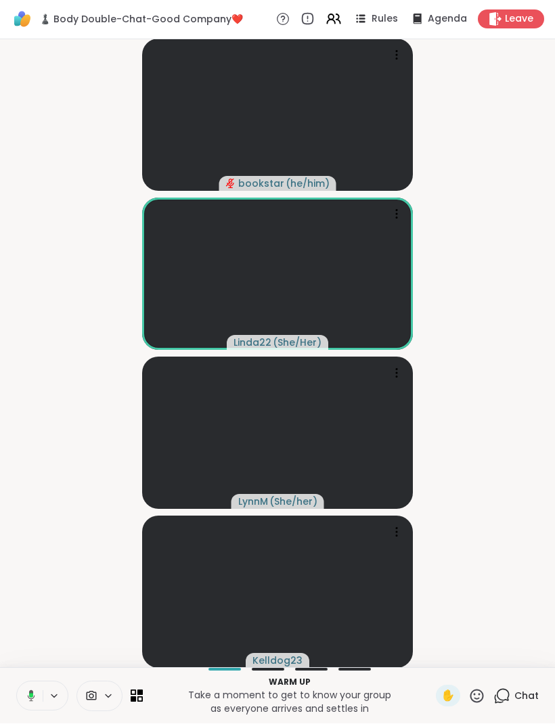
click at [32, 701] on button at bounding box center [29, 696] width 28 height 28
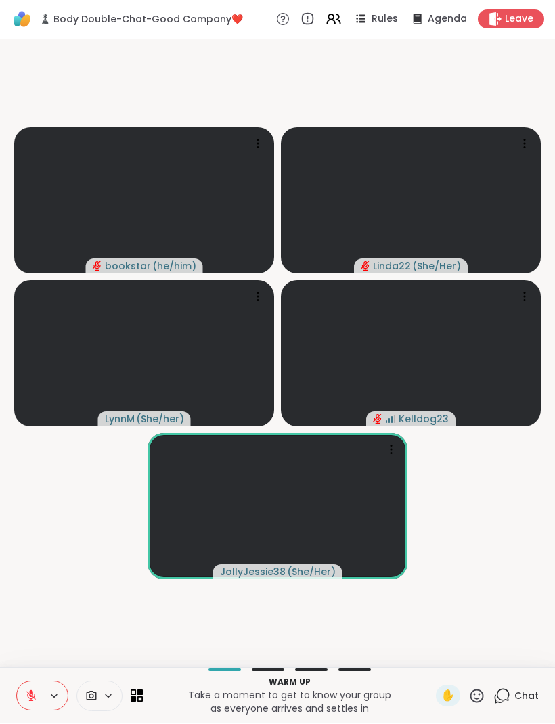
click at [507, 695] on icon at bounding box center [501, 696] width 17 height 17
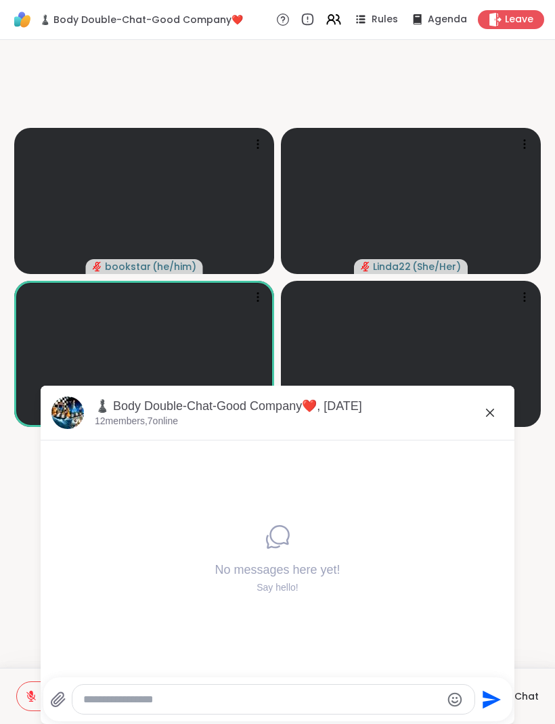
click at [242, 704] on textarea "Type your message" at bounding box center [262, 700] width 358 height 14
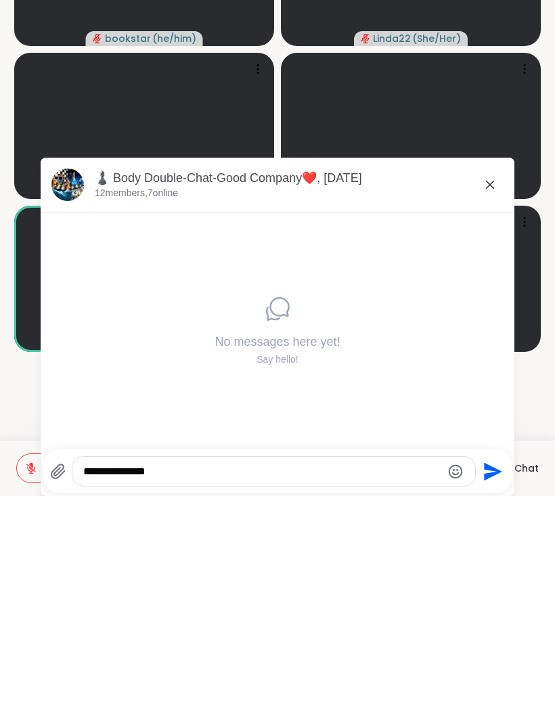
type textarea "**********"
click at [489, 689] on icon "Send" at bounding box center [491, 700] width 22 height 22
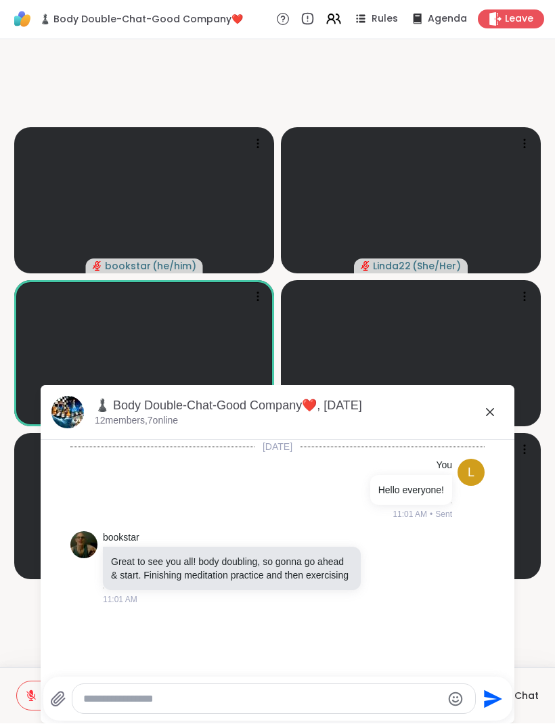
click at [484, 422] on div "♟️ Body Double-Chat-Good Company❤️, Oct 09 12 members, 7 online" at bounding box center [299, 413] width 409 height 30
click at [390, 567] on icon at bounding box center [384, 568] width 12 height 14
click at [382, 553] on div "Select Reaction: Heart" at bounding box center [384, 546] width 12 height 12
click at [488, 415] on icon at bounding box center [490, 413] width 8 height 8
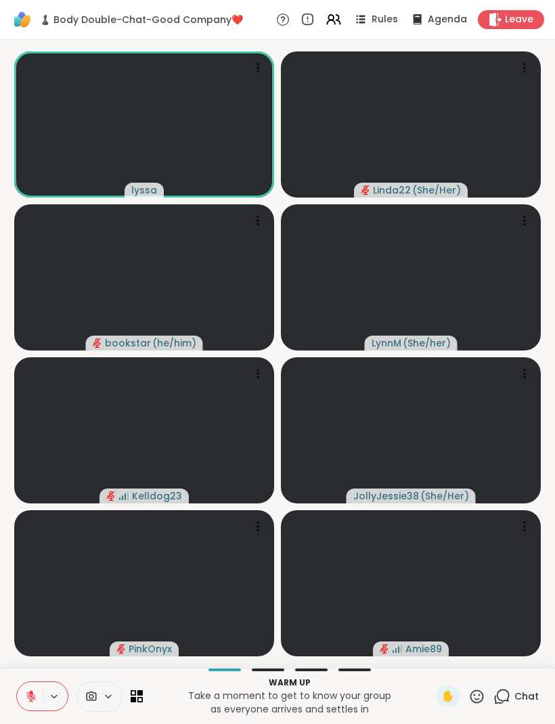
click at [512, 695] on div "Chat" at bounding box center [515, 696] width 45 height 22
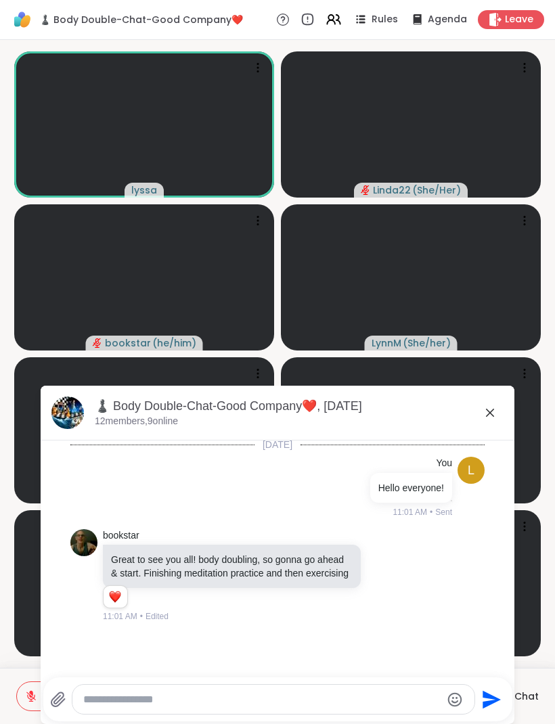
scroll to position [3, 0]
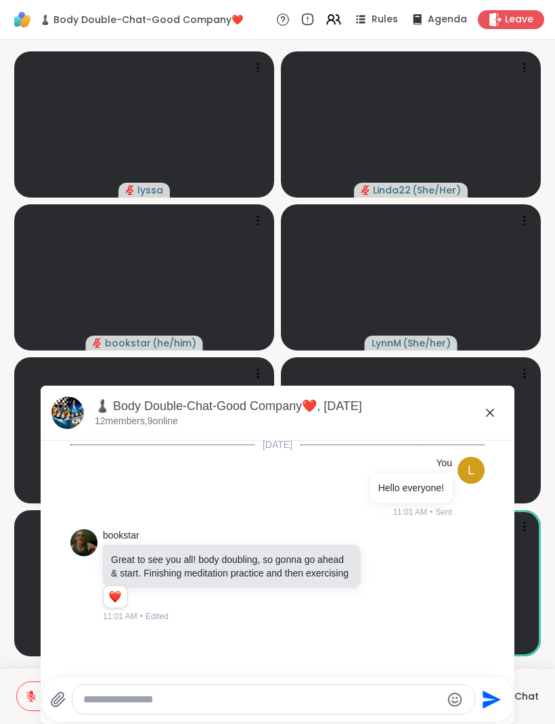
click at [482, 407] on icon at bounding box center [490, 412] width 16 height 16
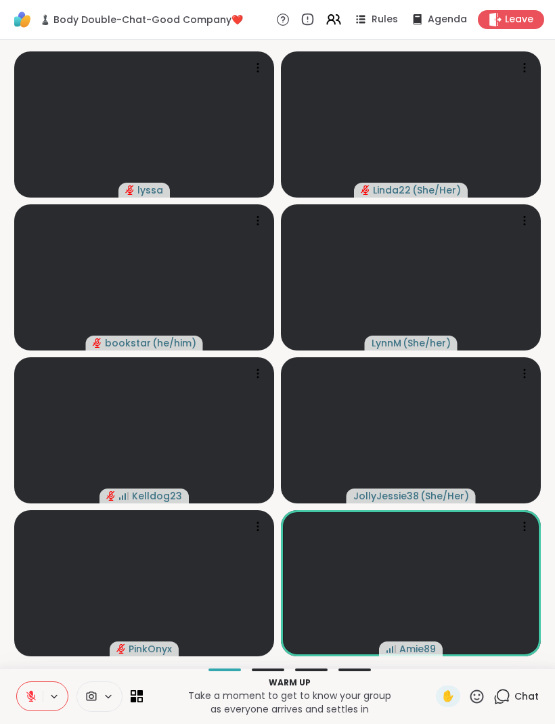
click at [478, 700] on icon at bounding box center [476, 696] width 17 height 17
click at [430, 663] on span "❤️" at bounding box center [437, 657] width 14 height 16
click at [517, 693] on span "Chat" at bounding box center [526, 696] width 24 height 14
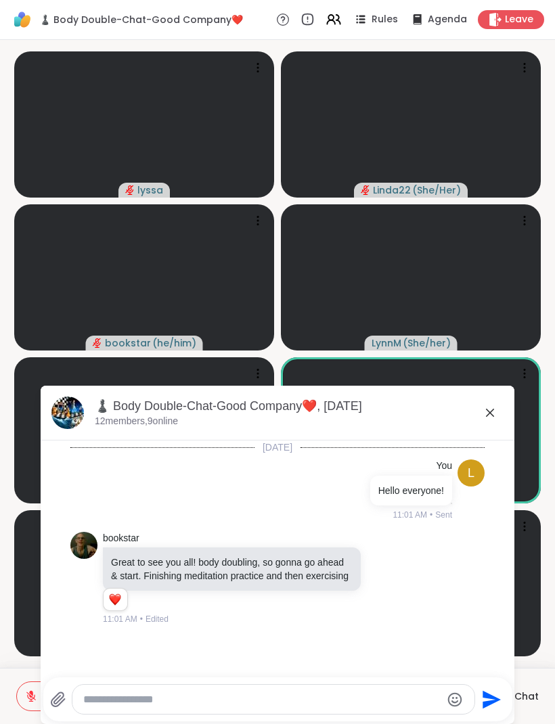
click at [485, 416] on icon at bounding box center [490, 412] width 16 height 16
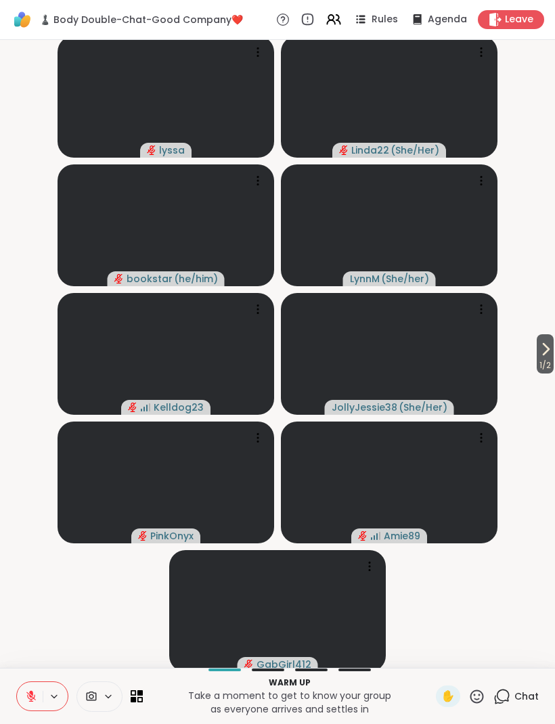
click at [534, 373] on video-player-container "1 / 2 lyssa Linda22 ( She/Her ) bookstar ( he/him ) LynnM ( She/her ) Kelldog23…" at bounding box center [277, 353] width 538 height 617
click at [551, 361] on span "1 / 2" at bounding box center [544, 365] width 17 height 16
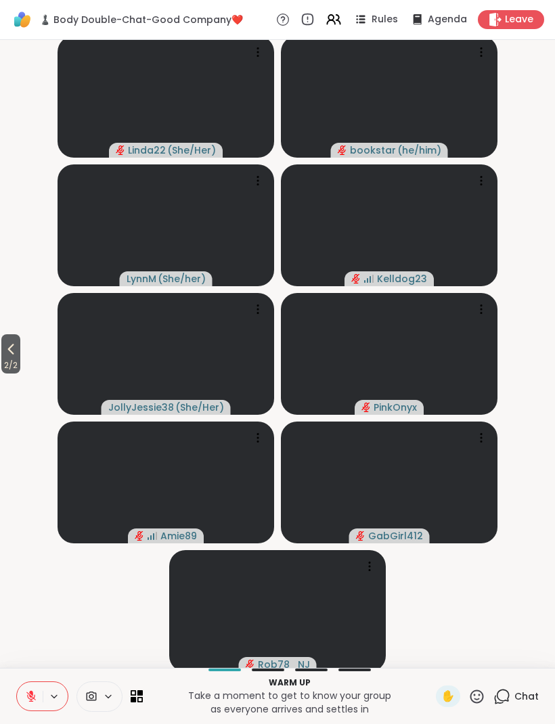
click at [4, 340] on button "2 / 2" at bounding box center [10, 353] width 19 height 39
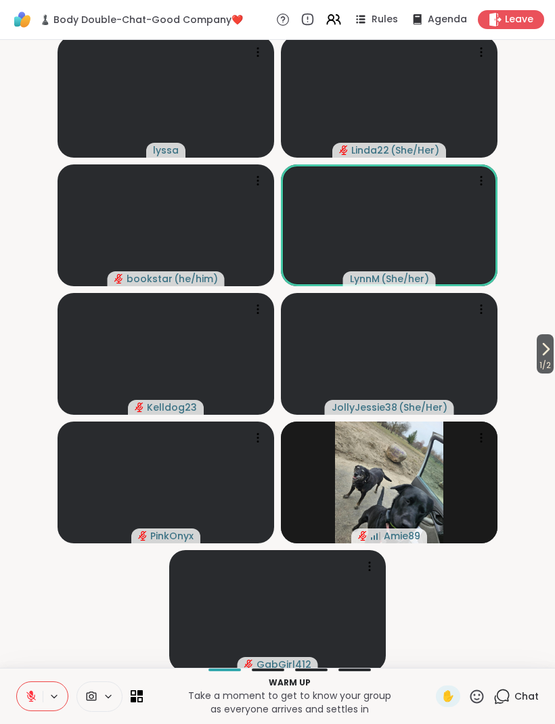
click at [481, 697] on icon at bounding box center [476, 696] width 17 height 17
click at [430, 661] on span "❤️" at bounding box center [437, 657] width 14 height 16
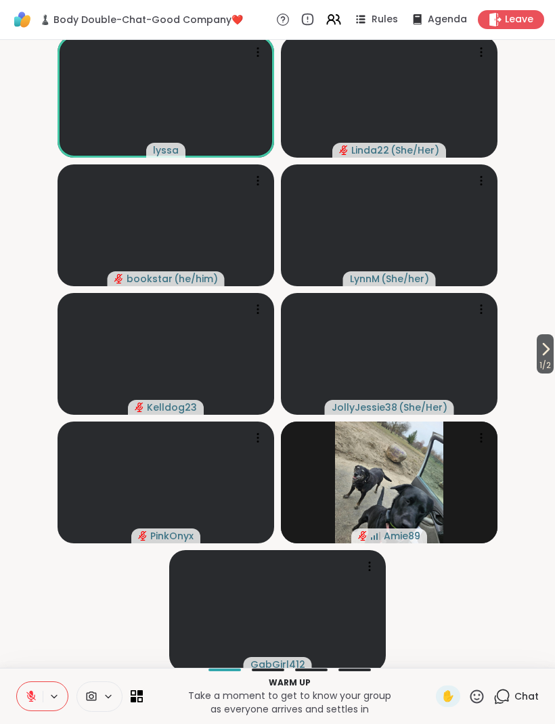
click at [538, 369] on span "1 / 2" at bounding box center [544, 365] width 17 height 16
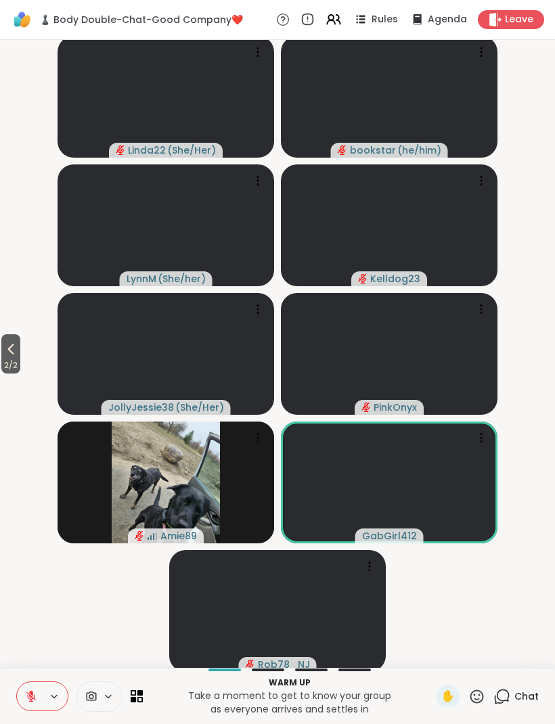
click at [11, 352] on icon at bounding box center [11, 349] width 16 height 16
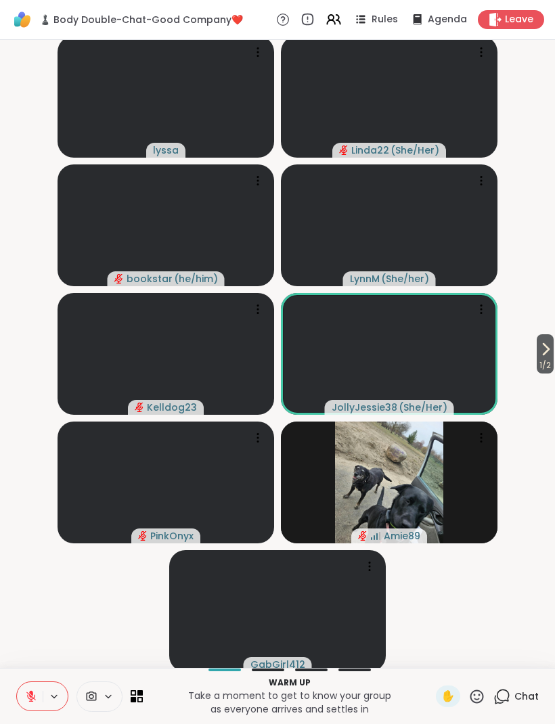
click at [537, 352] on icon at bounding box center [545, 349] width 16 height 16
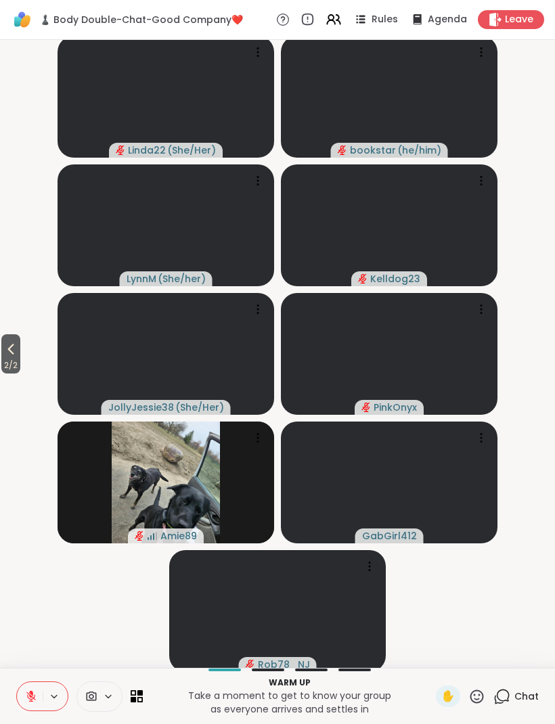
click at [15, 346] on icon at bounding box center [11, 349] width 16 height 16
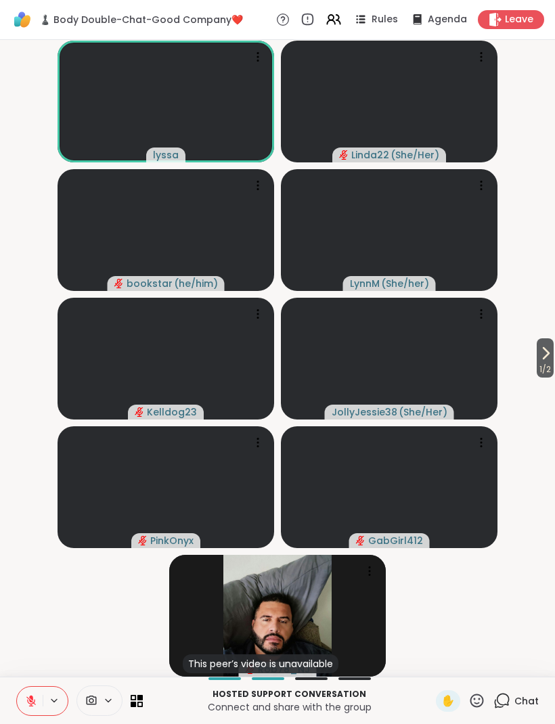
click at [528, 366] on video-player-container "1 / 2 lyssa Linda22 ( She/Her ) bookstar ( he/him ) LynnM ( She/her ) Kelldog23…" at bounding box center [277, 358] width 538 height 626
click at [538, 371] on span "1 / 2" at bounding box center [544, 369] width 17 height 16
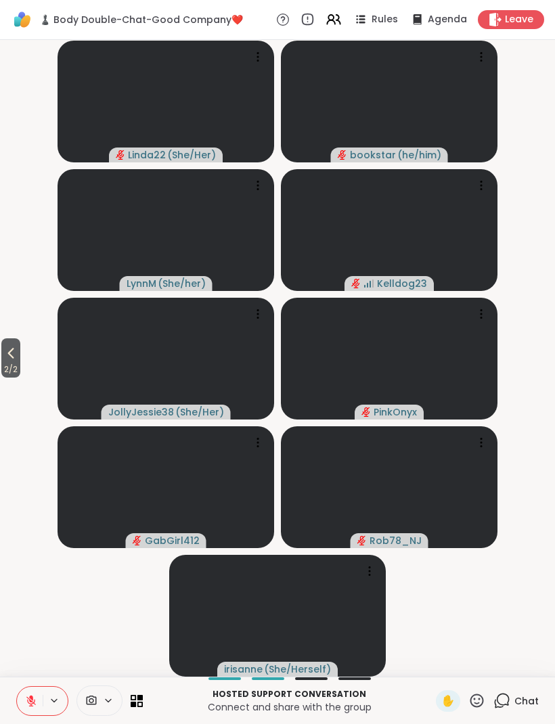
click at [8, 361] on icon at bounding box center [11, 353] width 16 height 16
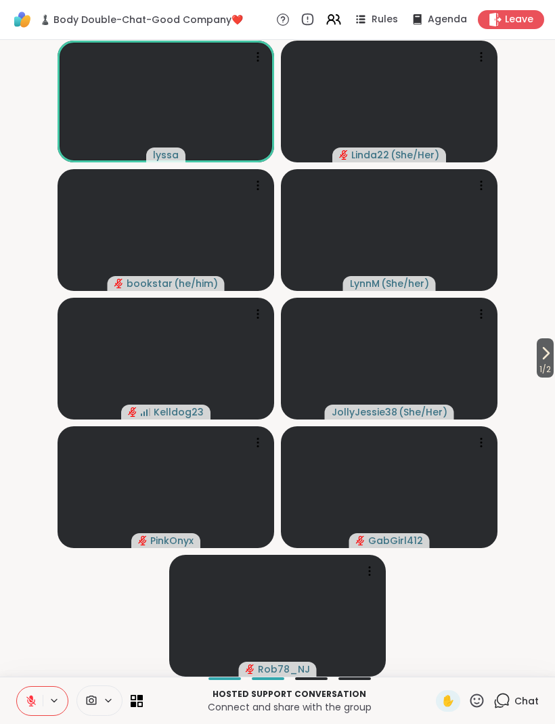
click at [478, 701] on icon at bounding box center [476, 700] width 17 height 17
click at [431, 667] on span "❤️" at bounding box center [437, 665] width 14 height 16
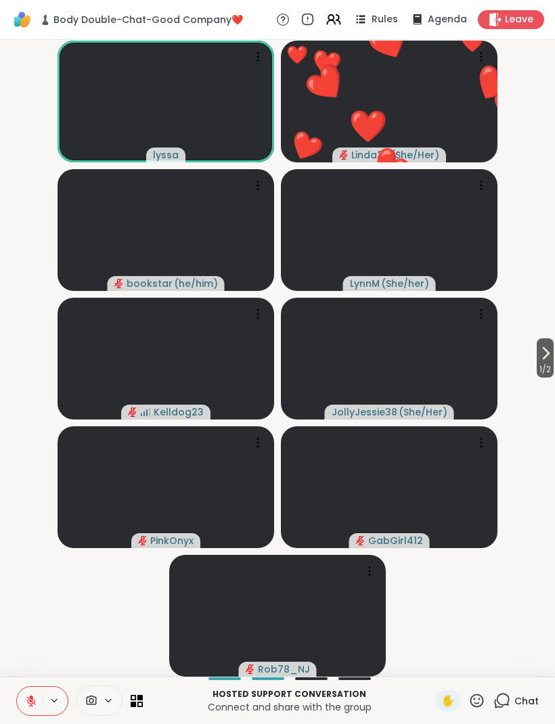
click at [480, 701] on icon at bounding box center [476, 700] width 17 height 17
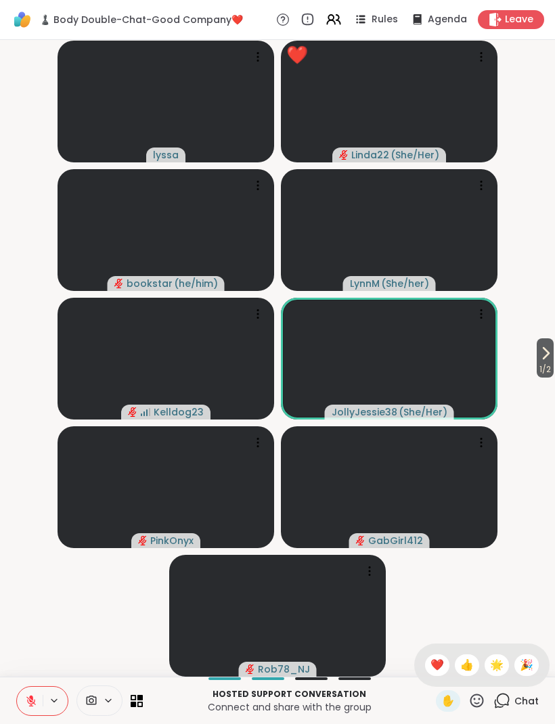
click at [470, 668] on span "👍" at bounding box center [467, 665] width 14 height 16
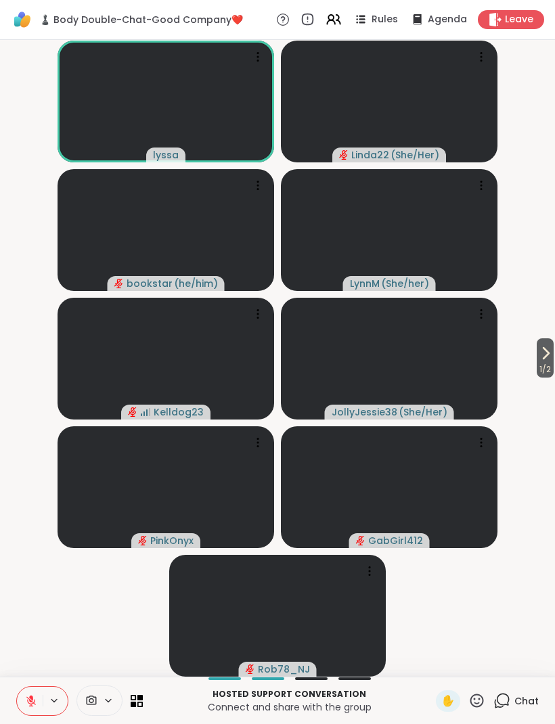
click at [32, 698] on icon at bounding box center [31, 697] width 4 height 5
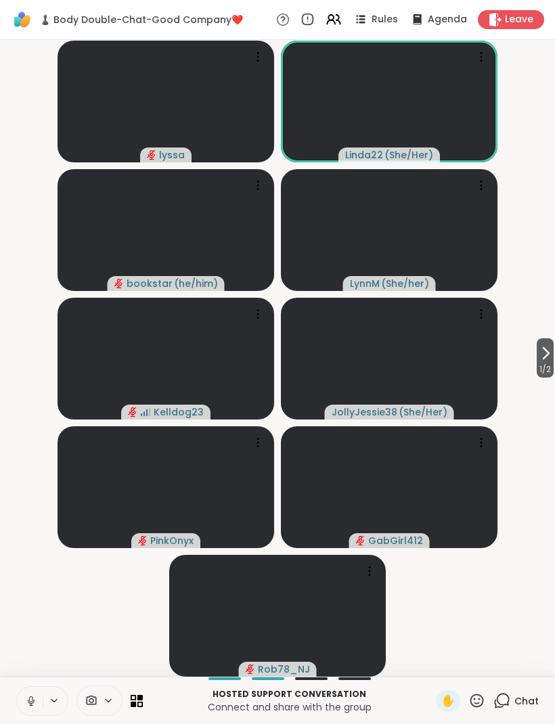
click at [26, 697] on icon at bounding box center [31, 701] width 12 height 12
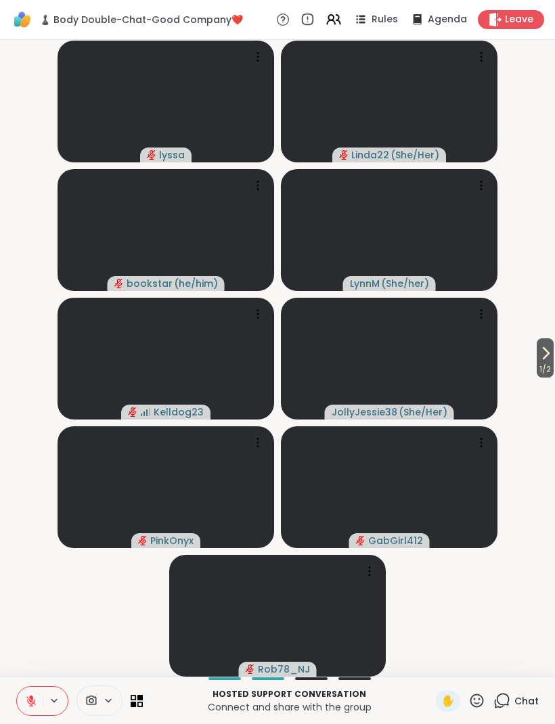
click at [26, 697] on icon at bounding box center [31, 701] width 12 height 12
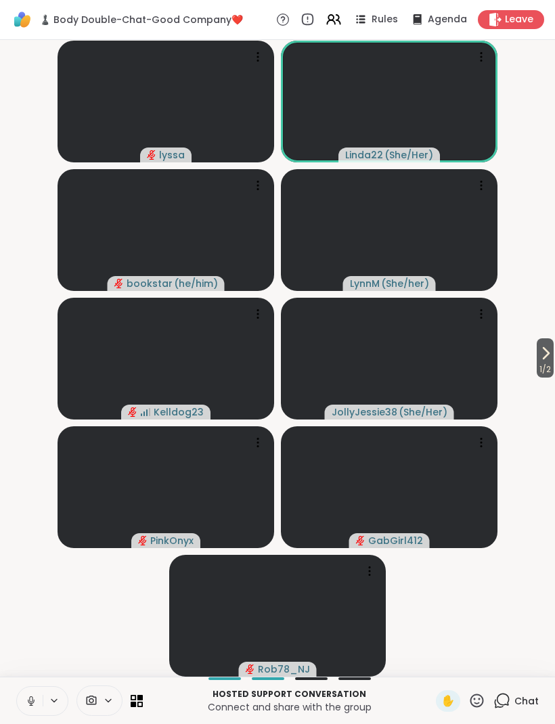
click at [30, 699] on icon at bounding box center [30, 699] width 3 height 6
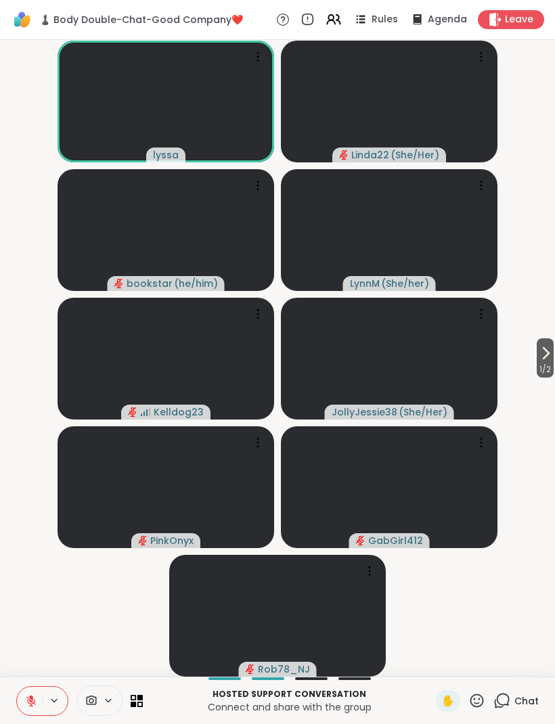
click at [518, 703] on span "Chat" at bounding box center [526, 701] width 24 height 14
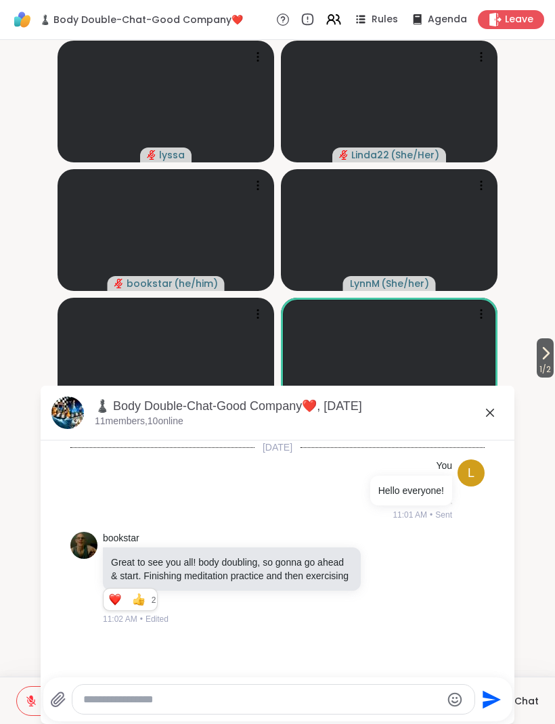
click at [489, 414] on icon at bounding box center [490, 413] width 8 height 8
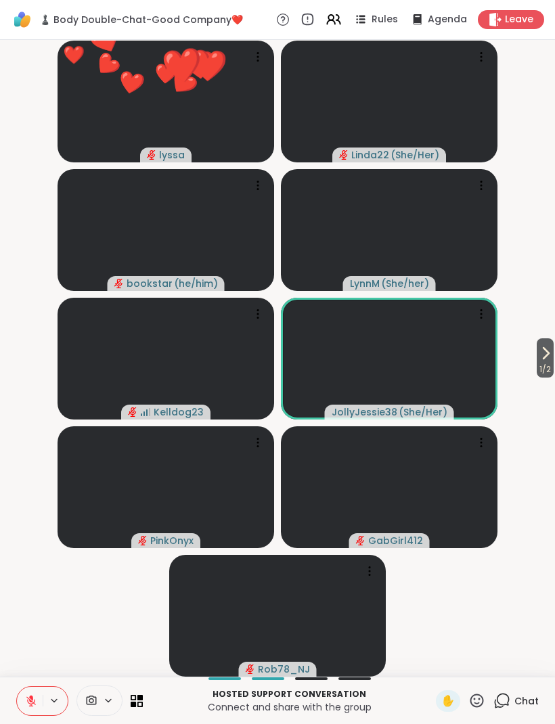
click at [503, 605] on video-player-container "1 / 2 ❤️ lyssa ❤️ ❤️ ❤️ ❤️ ❤️ ❤️ ❤️ ❤️ ❤️ ❤️ ❤️ ❤️ ❤️ ❤️ ❤️ ❤️ ❤️ ❤️ ❤️ ❤️ ❤️ ❤…" at bounding box center [277, 358] width 538 height 626
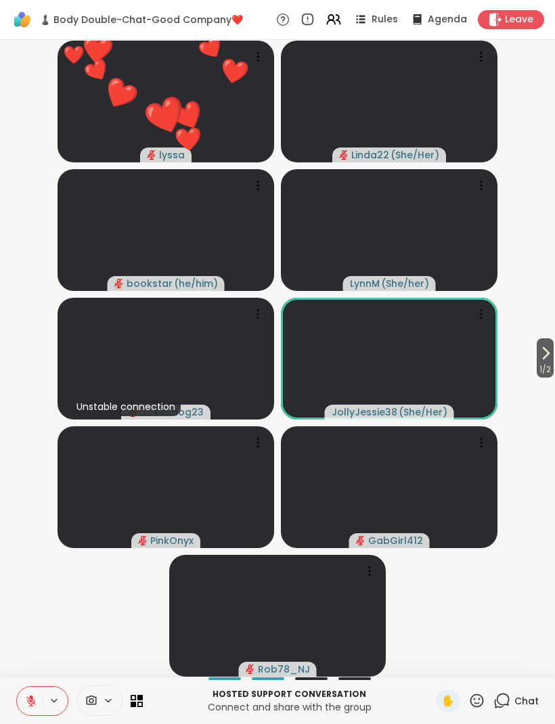
click at [469, 701] on icon at bounding box center [476, 700] width 17 height 17
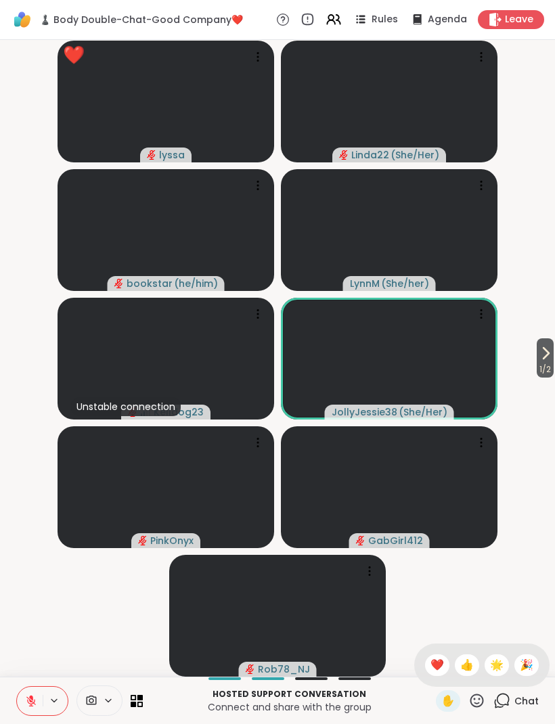
click at [425, 664] on div "❤️" at bounding box center [437, 665] width 24 height 22
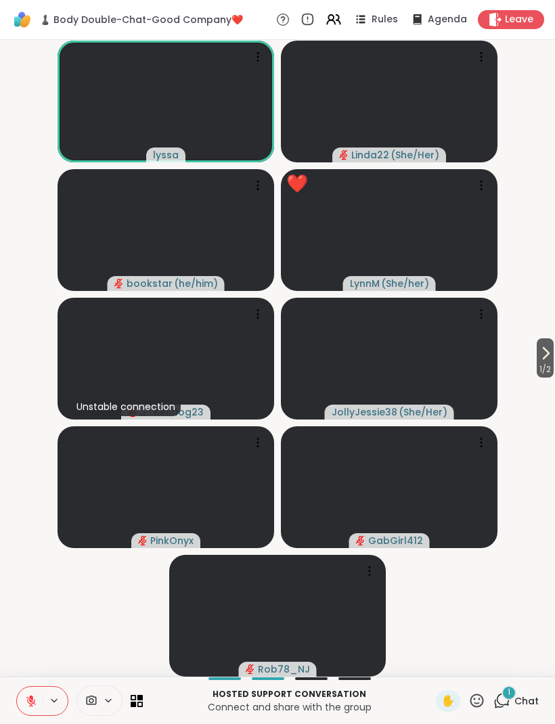
click at [505, 707] on icon at bounding box center [501, 700] width 17 height 17
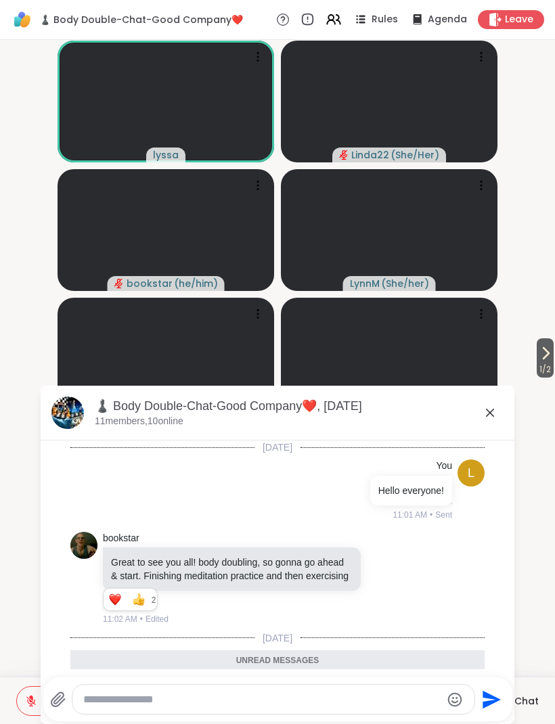
scroll to position [91, 0]
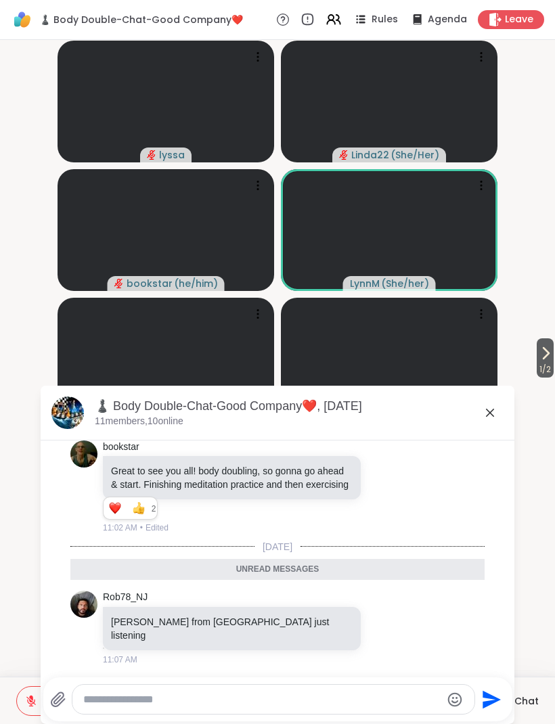
click at [481, 422] on div "♟️ Body Double-Chat-Good Company❤️, Oct 09 11 members, 10 online" at bounding box center [299, 413] width 409 height 30
click at [496, 414] on icon at bounding box center [490, 412] width 16 height 16
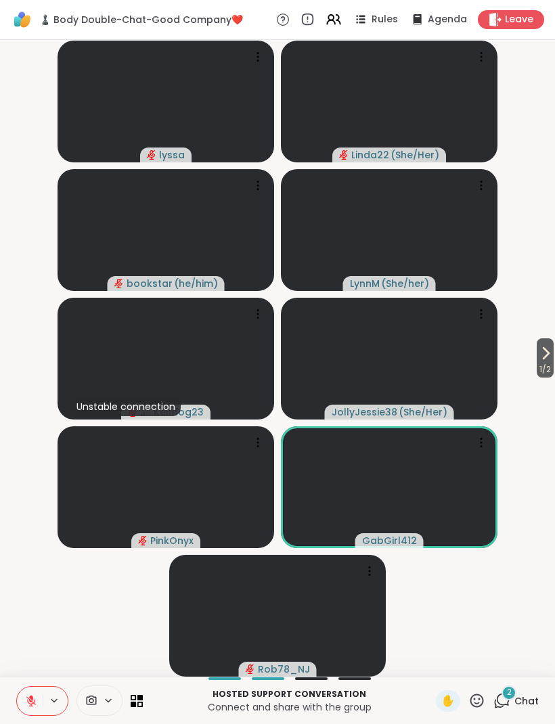
click at [513, 701] on div "2 Chat" at bounding box center [515, 701] width 45 height 22
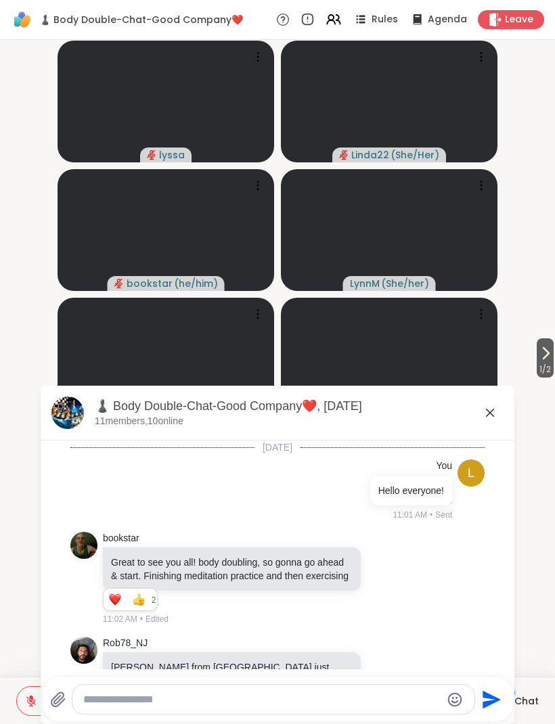
scroll to position [235, 0]
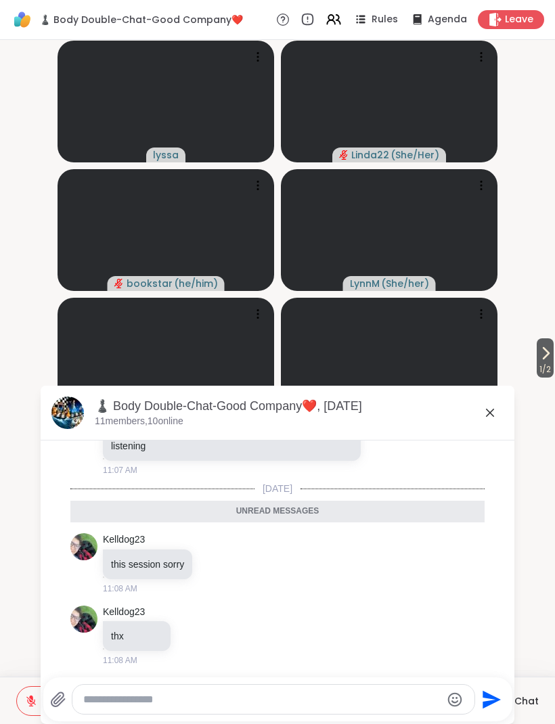
click at [482, 415] on icon at bounding box center [490, 412] width 16 height 16
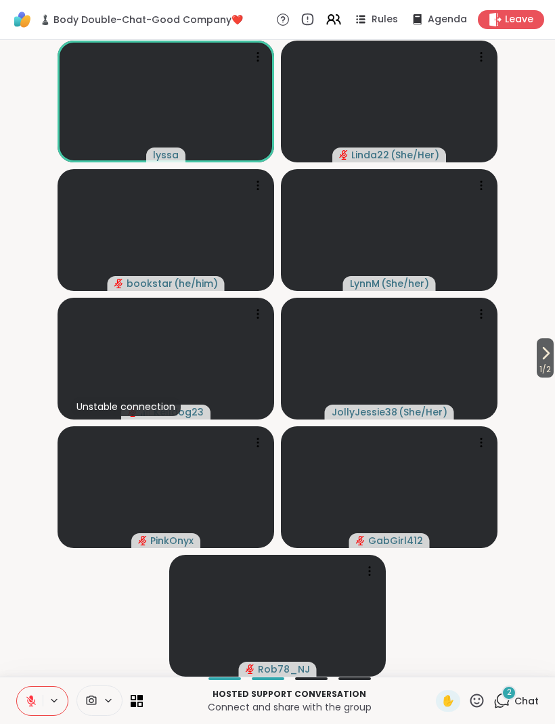
click at [503, 701] on icon at bounding box center [501, 700] width 17 height 17
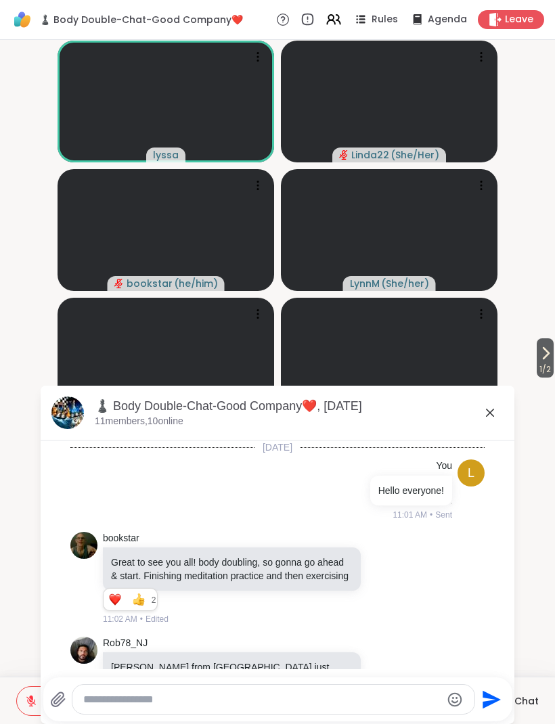
scroll to position [392, 0]
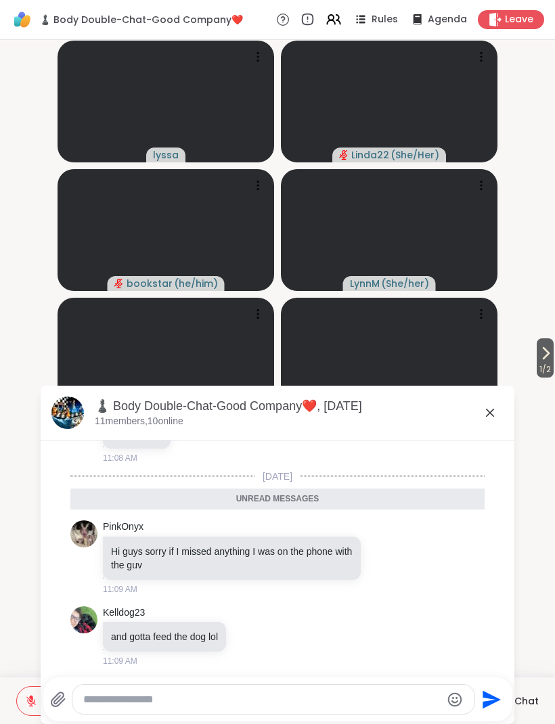
click at [484, 419] on icon at bounding box center [490, 412] width 16 height 16
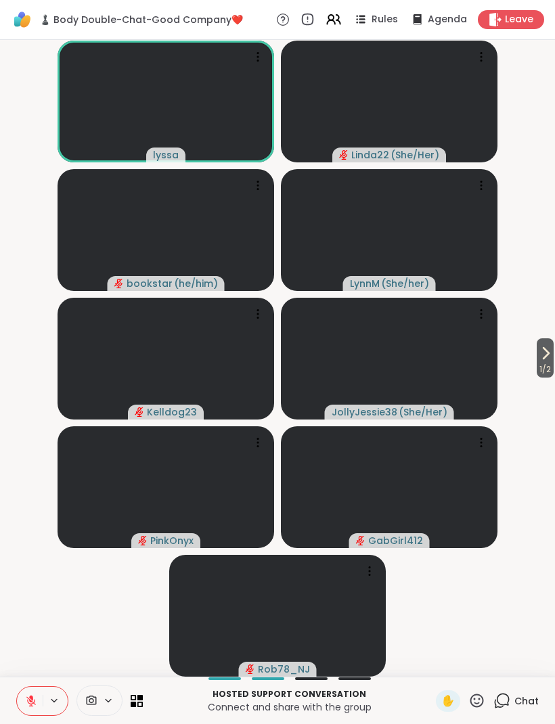
click at [479, 701] on icon at bounding box center [476, 700] width 17 height 17
click at [425, 666] on div "❤️" at bounding box center [437, 665] width 24 height 22
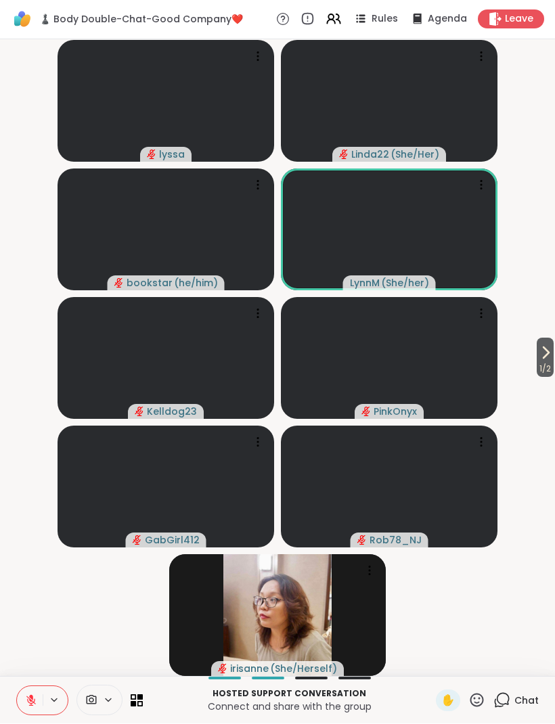
click at [473, 699] on icon at bounding box center [476, 700] width 17 height 17
click at [434, 667] on span "❤️" at bounding box center [437, 665] width 14 height 16
